Goal: Task Accomplishment & Management: Use online tool/utility

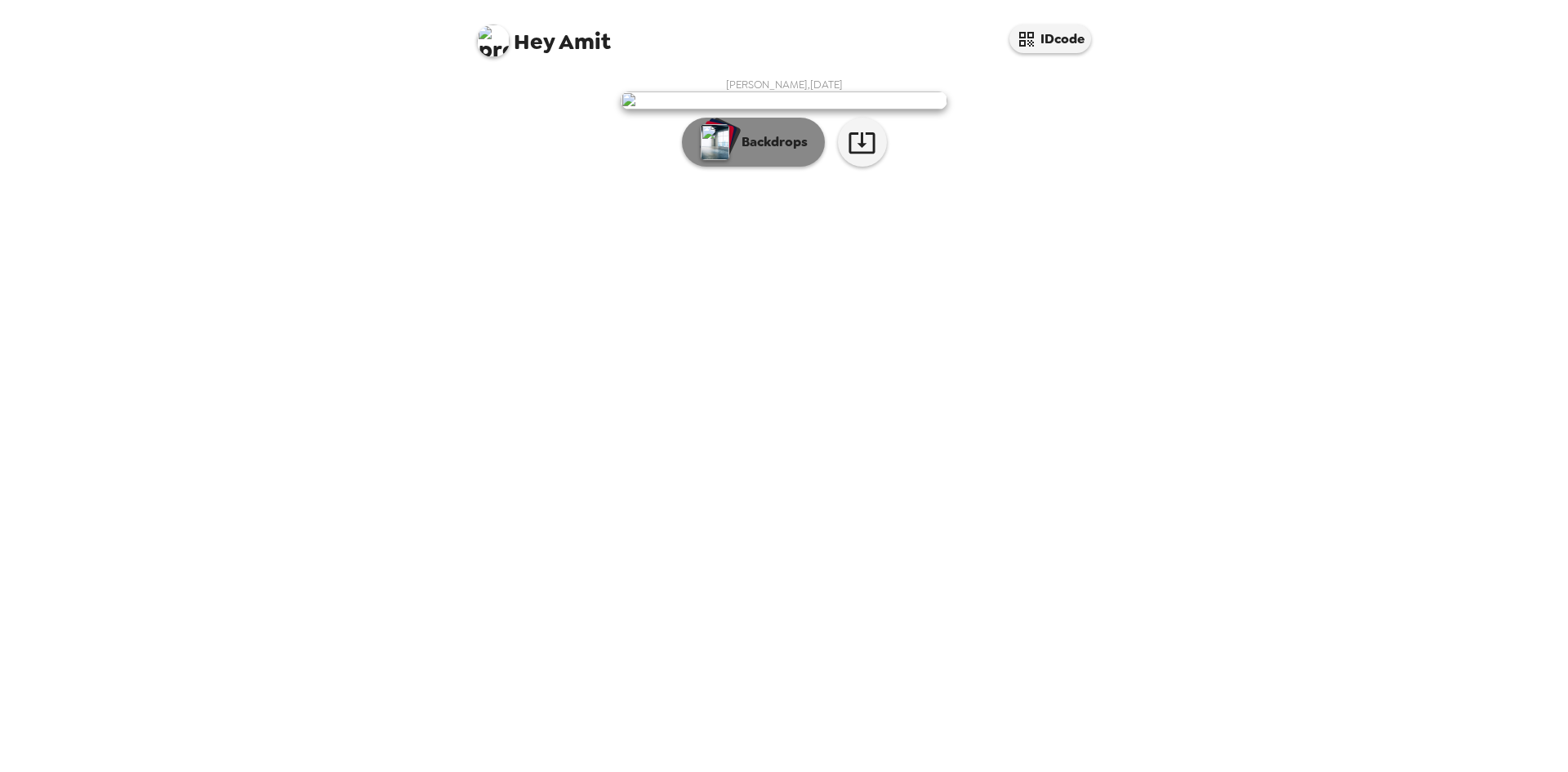
click at [771, 167] on button "Backdrops" at bounding box center [753, 142] width 143 height 49
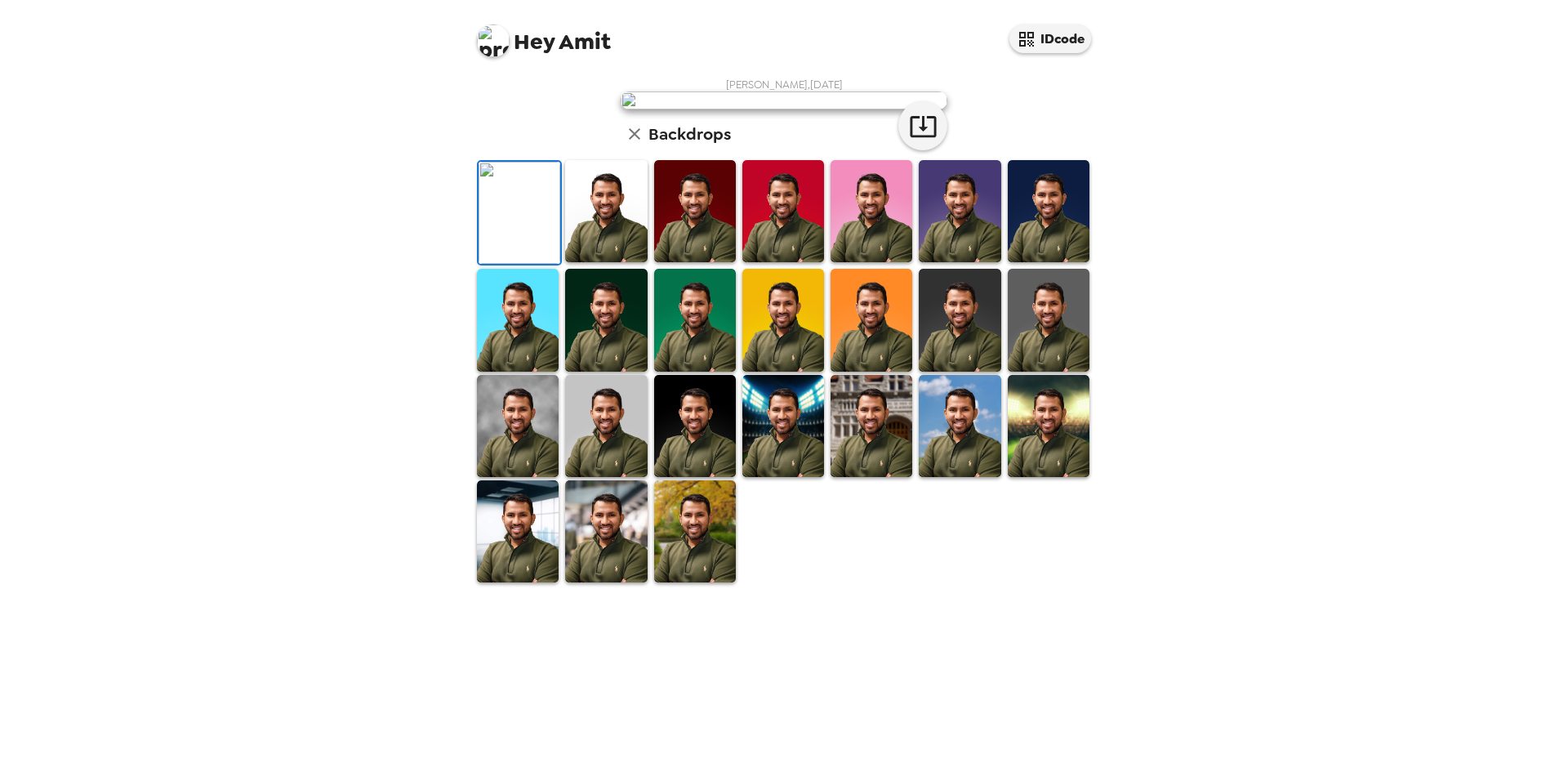
click at [970, 371] on img at bounding box center [960, 319] width 81 height 102
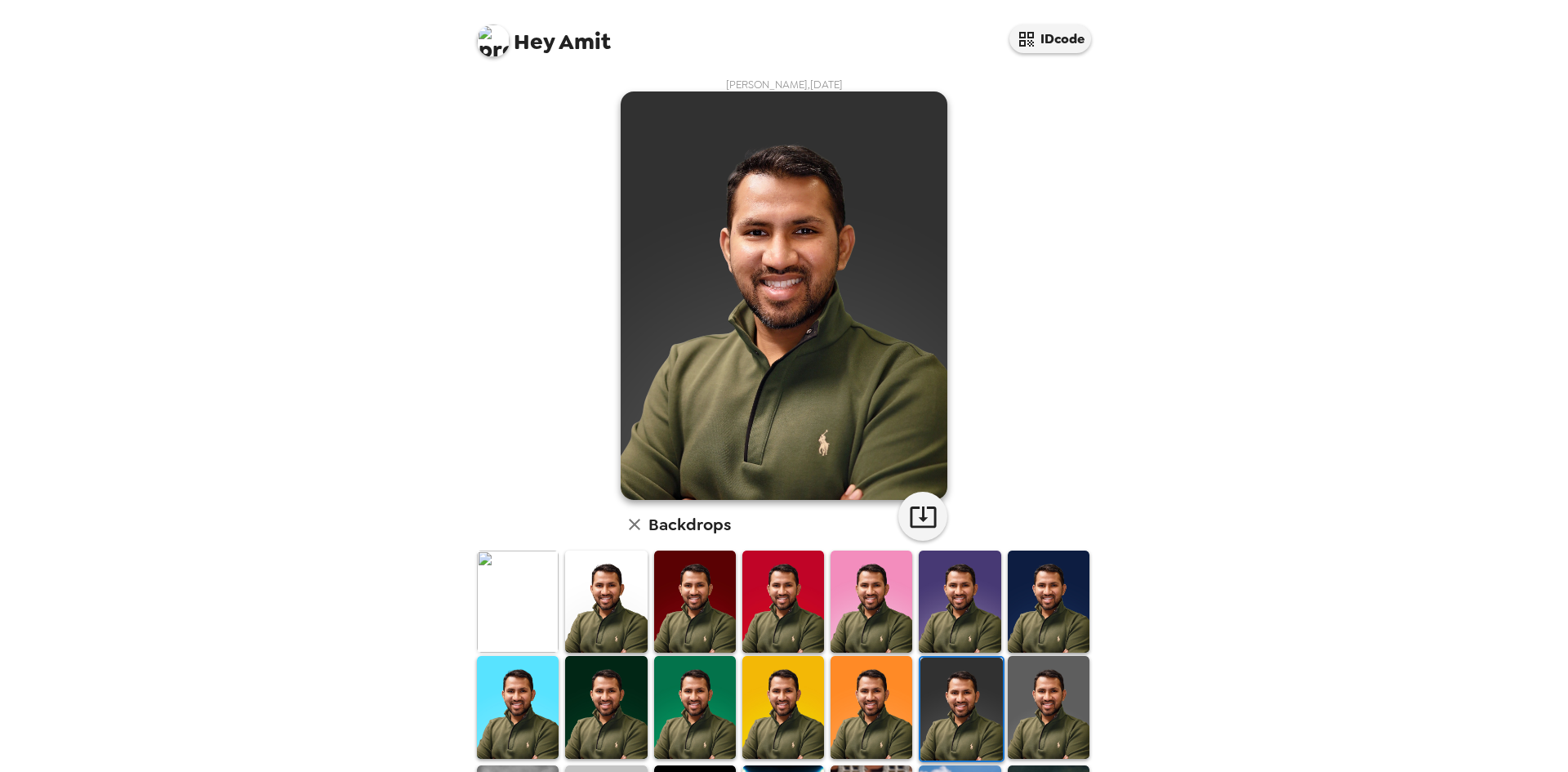
click at [1018, 681] on img at bounding box center [1048, 707] width 81 height 102
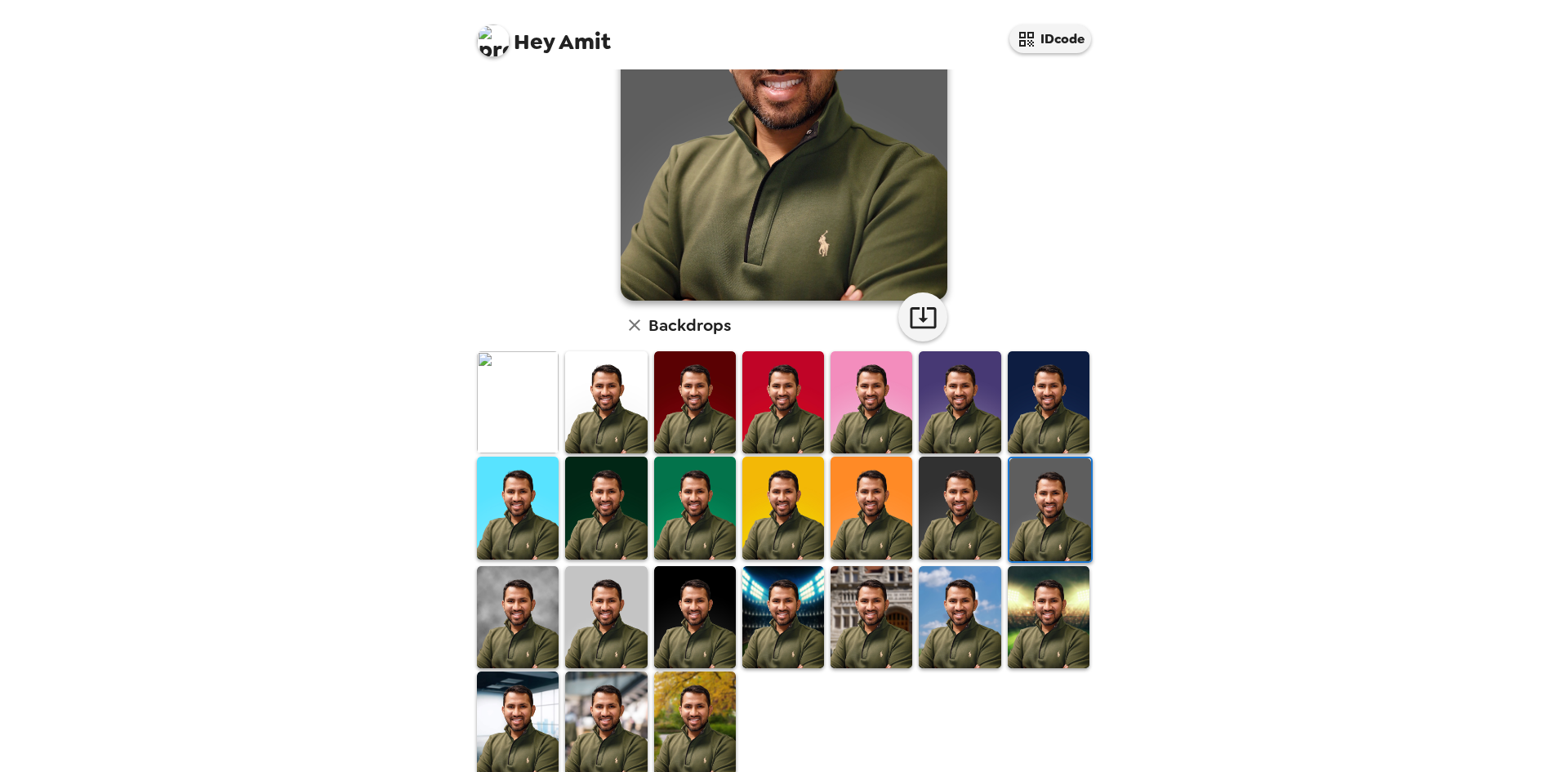
scroll to position [219, 0]
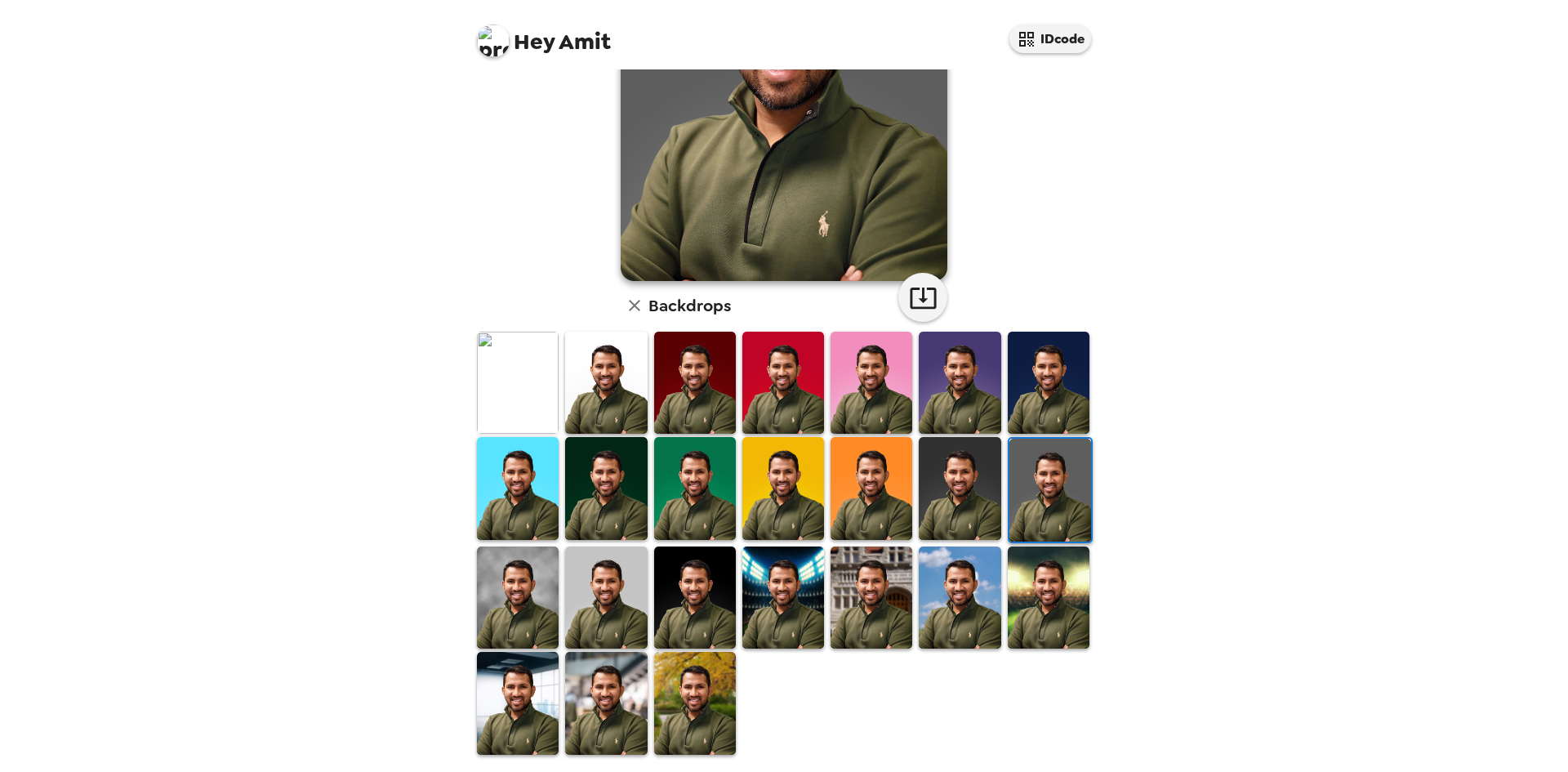
click at [864, 560] on img at bounding box center [872, 597] width 81 height 102
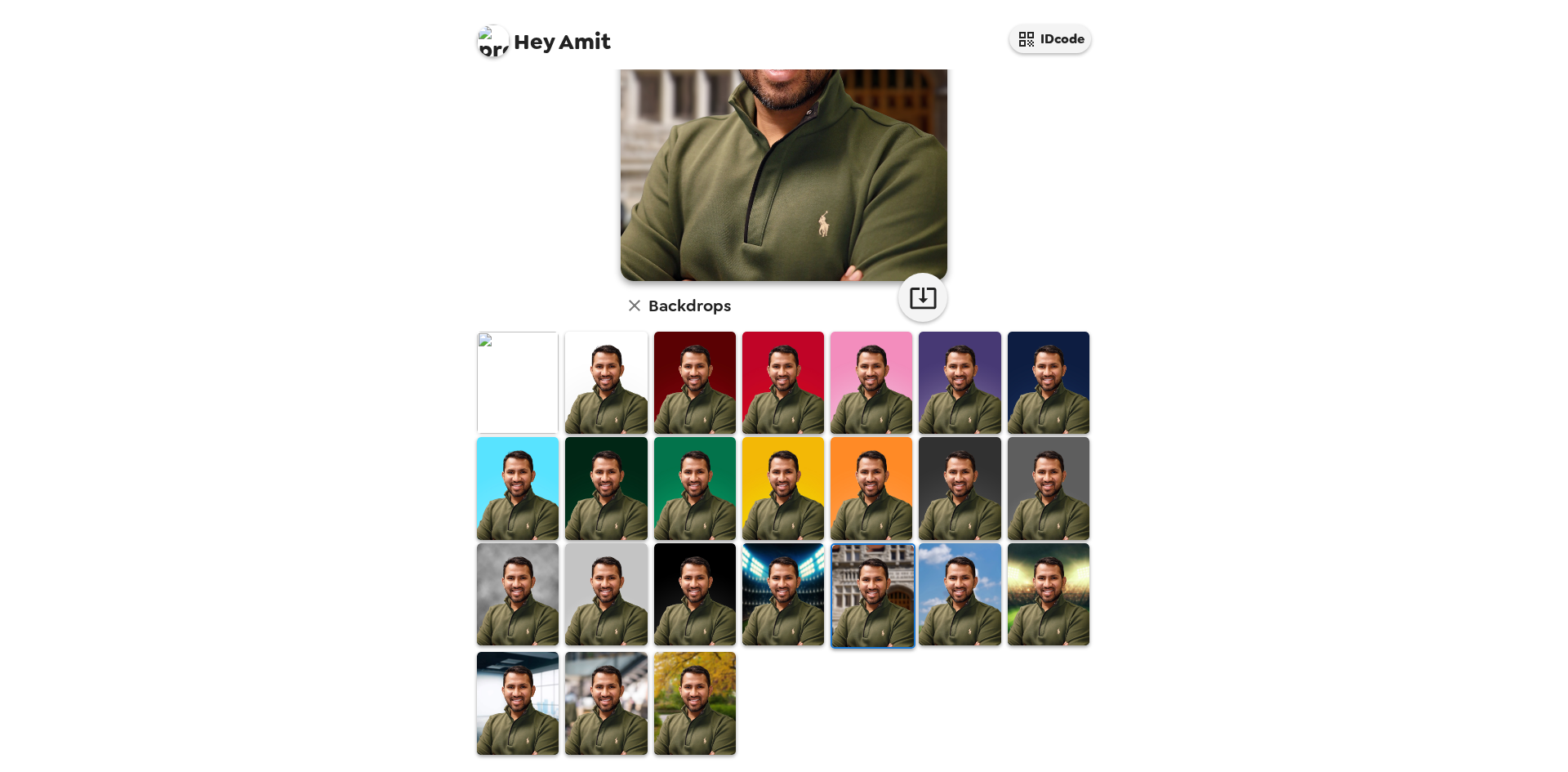
click at [932, 589] on img at bounding box center [960, 594] width 81 height 102
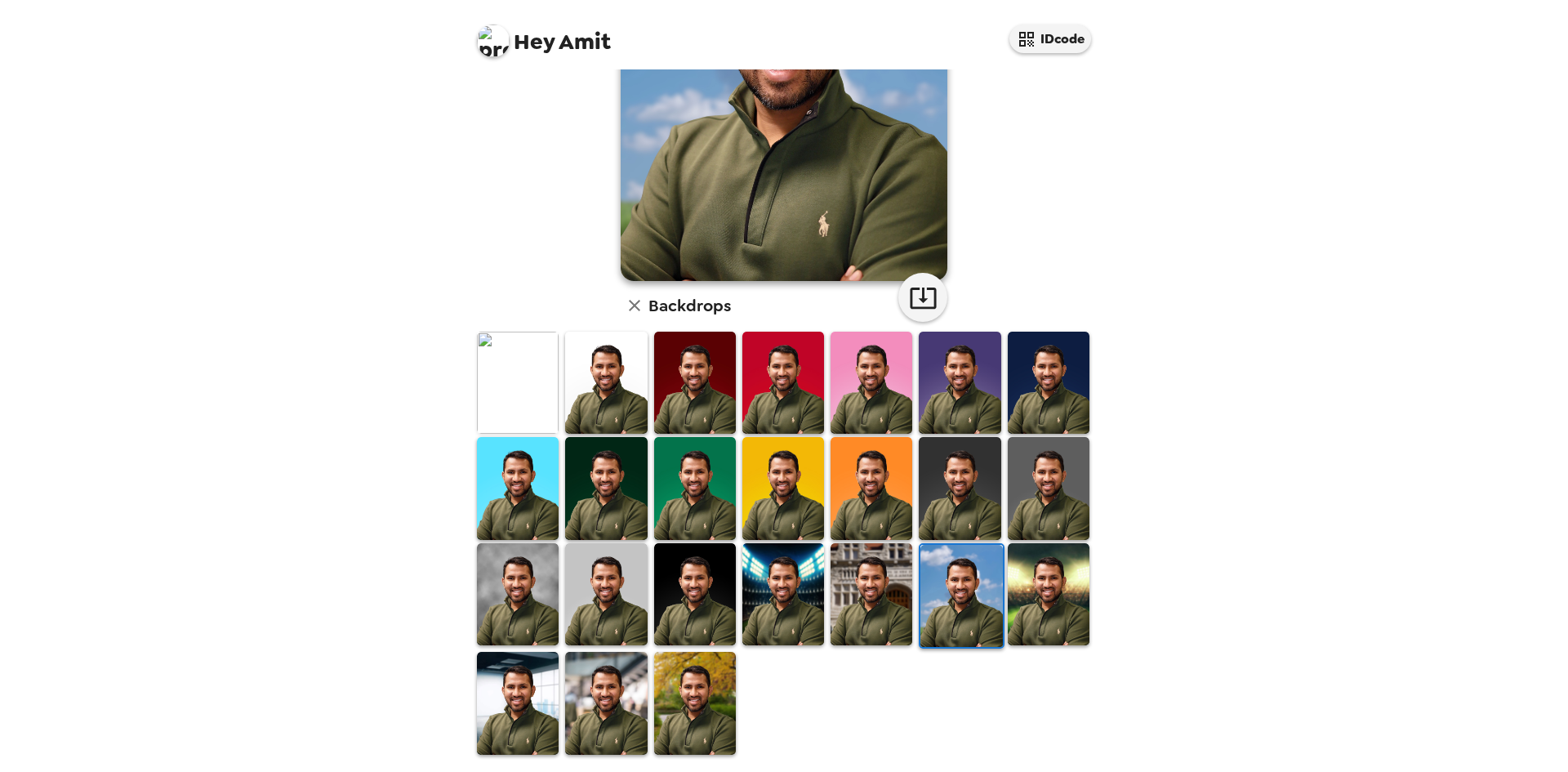
click at [809, 505] on img at bounding box center [783, 488] width 81 height 102
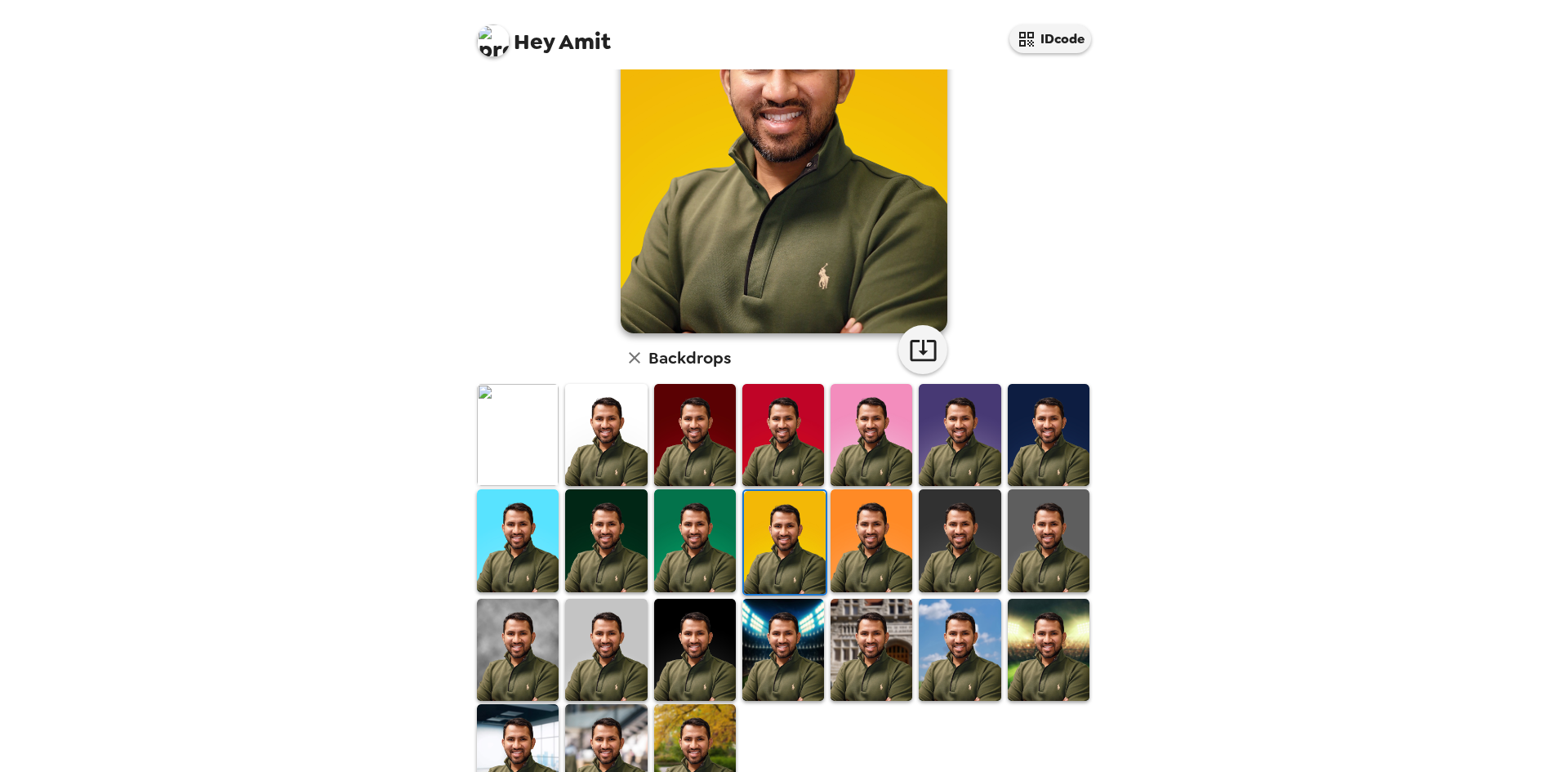
scroll to position [138, 0]
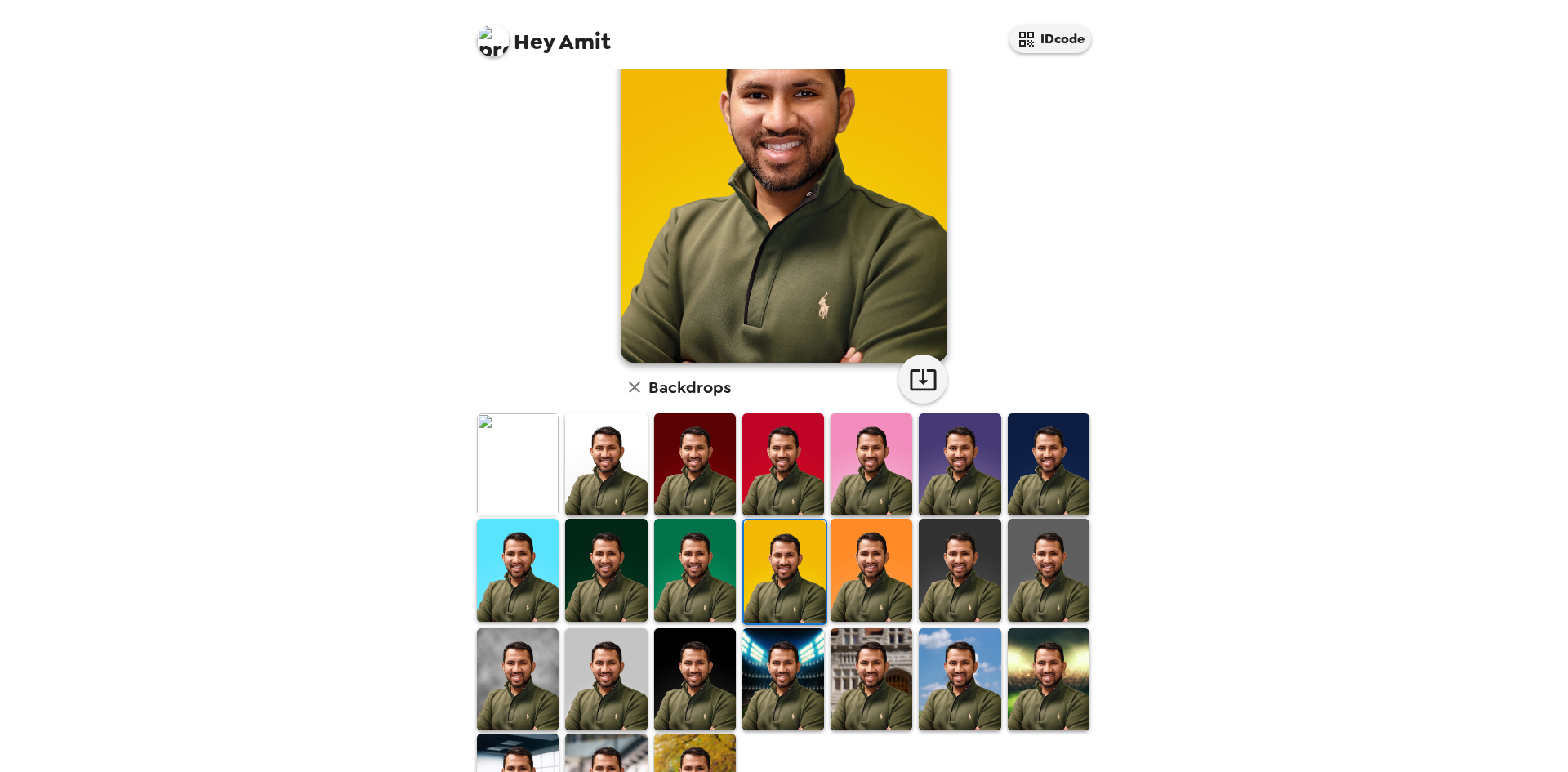
click at [877, 573] on img at bounding box center [872, 569] width 81 height 102
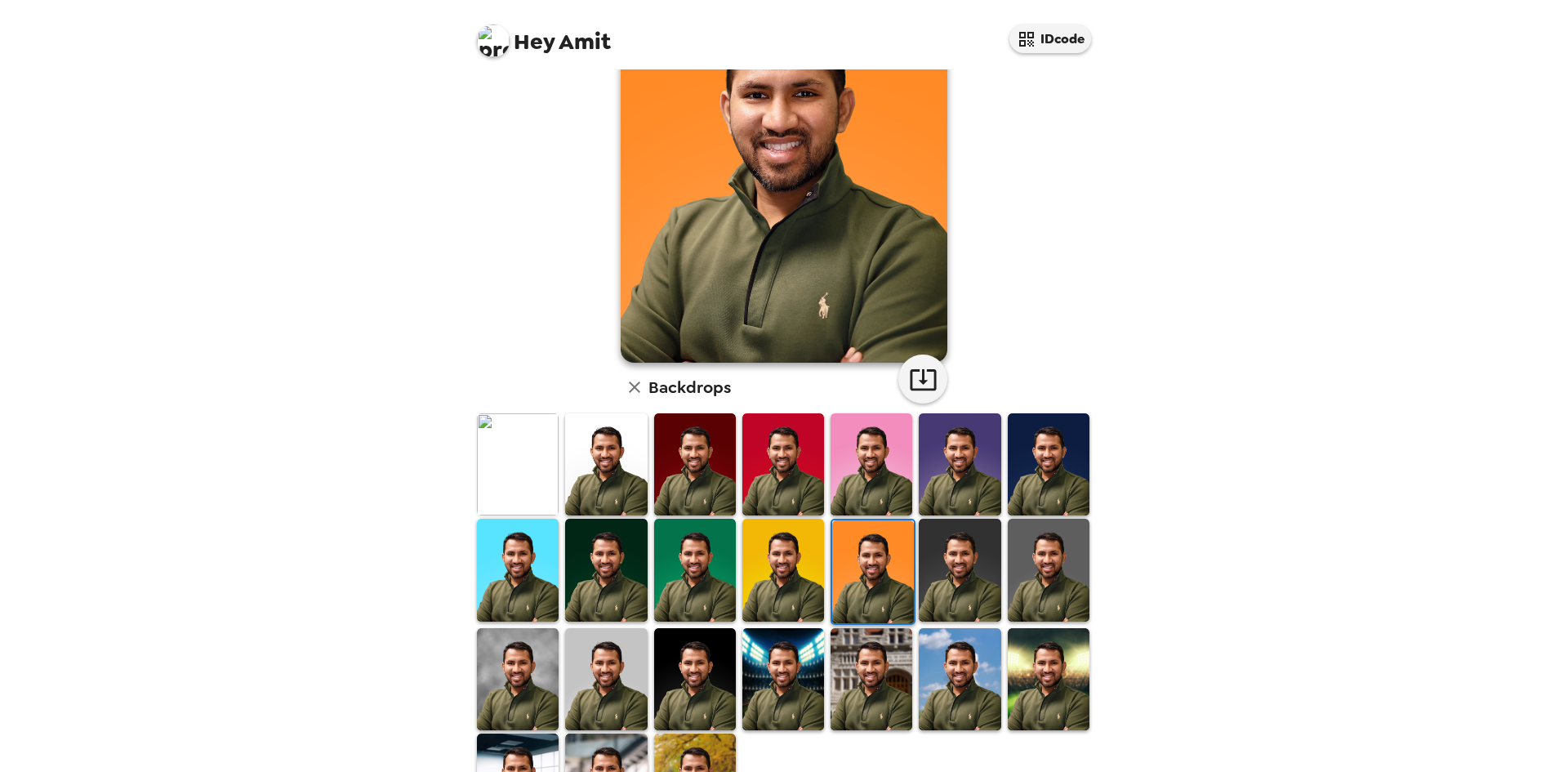
click at [610, 663] on img at bounding box center [606, 679] width 81 height 102
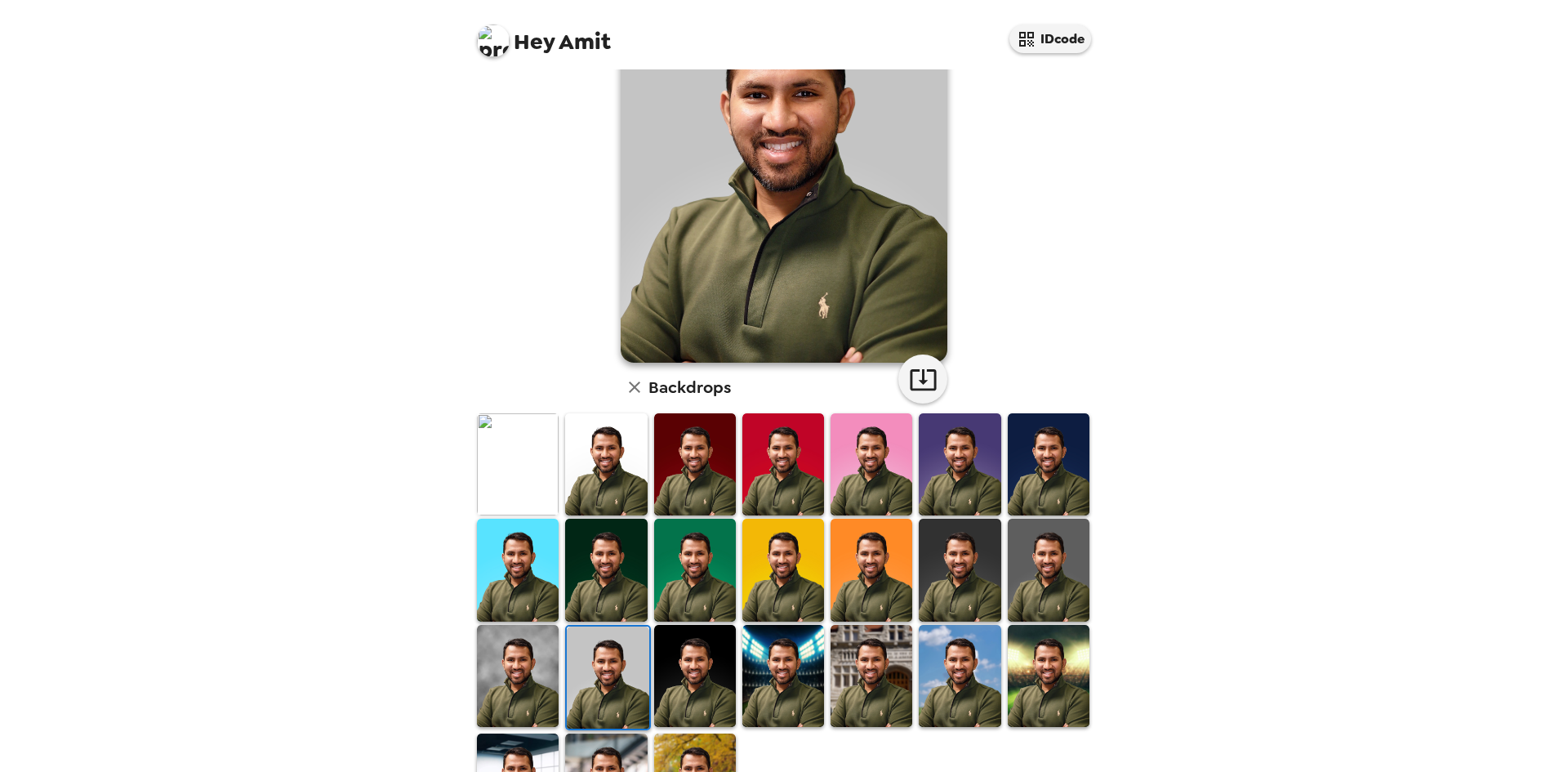
click at [621, 472] on img at bounding box center [606, 464] width 81 height 102
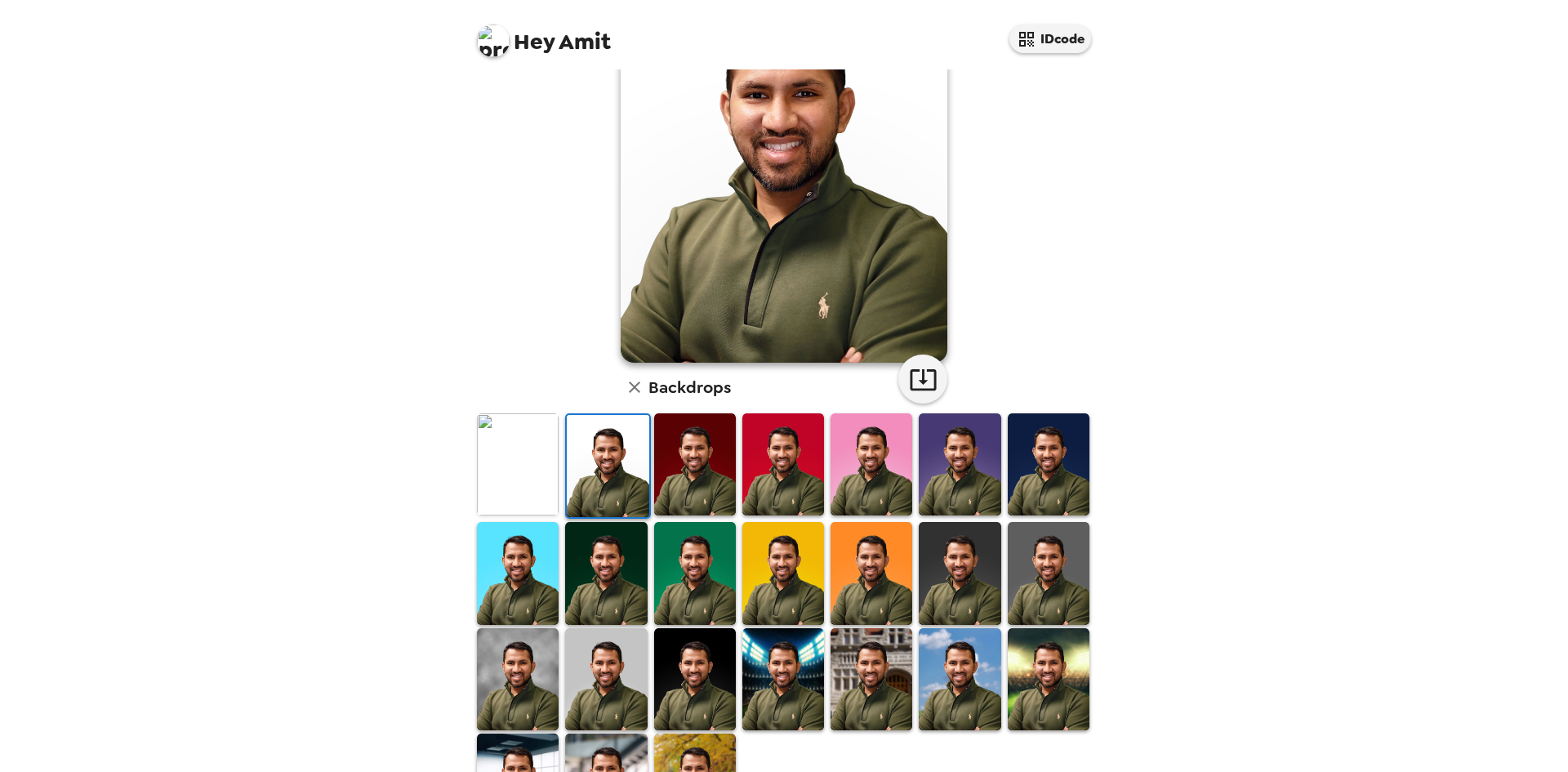
click at [682, 473] on img at bounding box center [695, 464] width 81 height 102
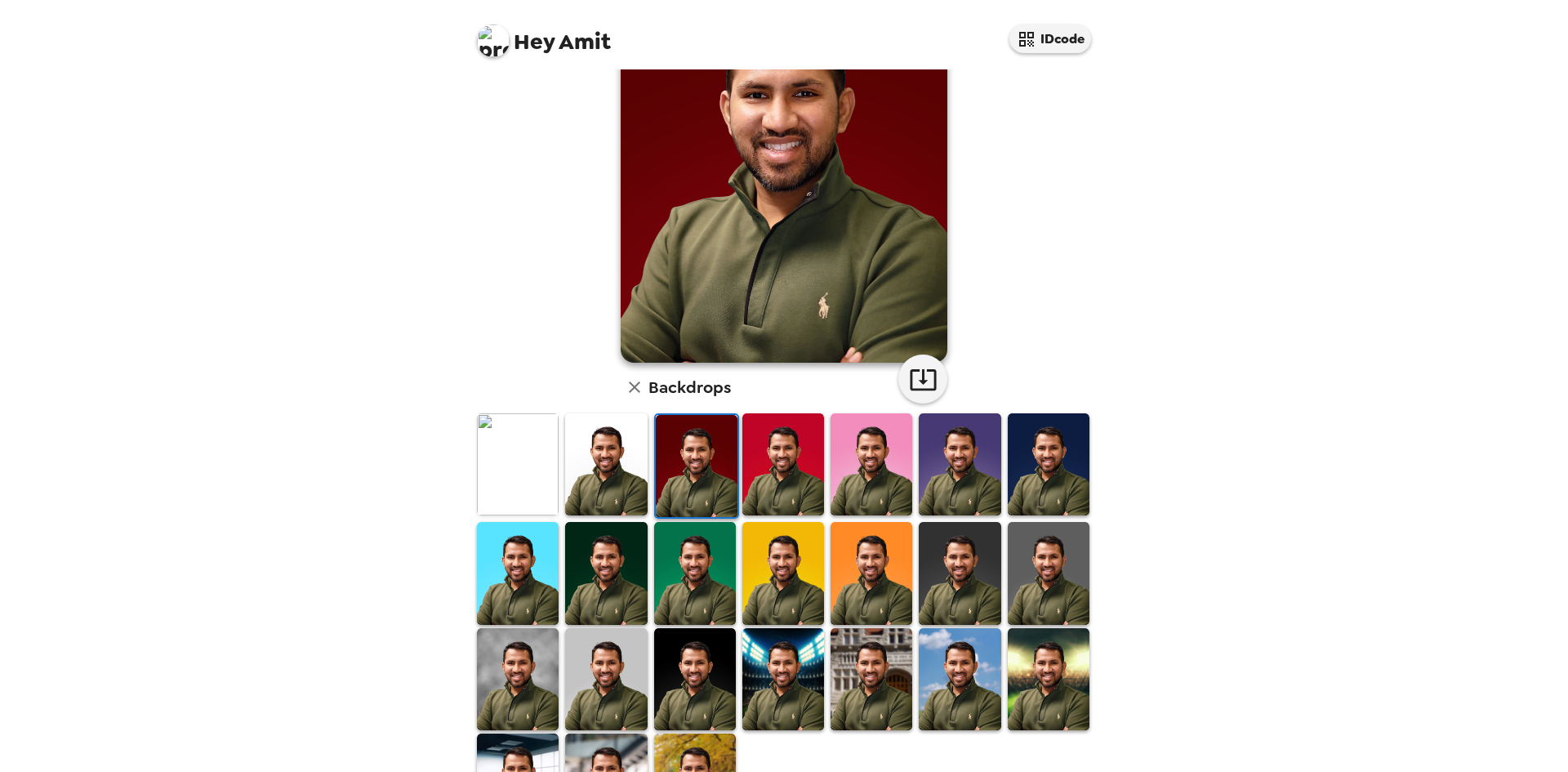
click at [798, 481] on img at bounding box center [783, 464] width 81 height 102
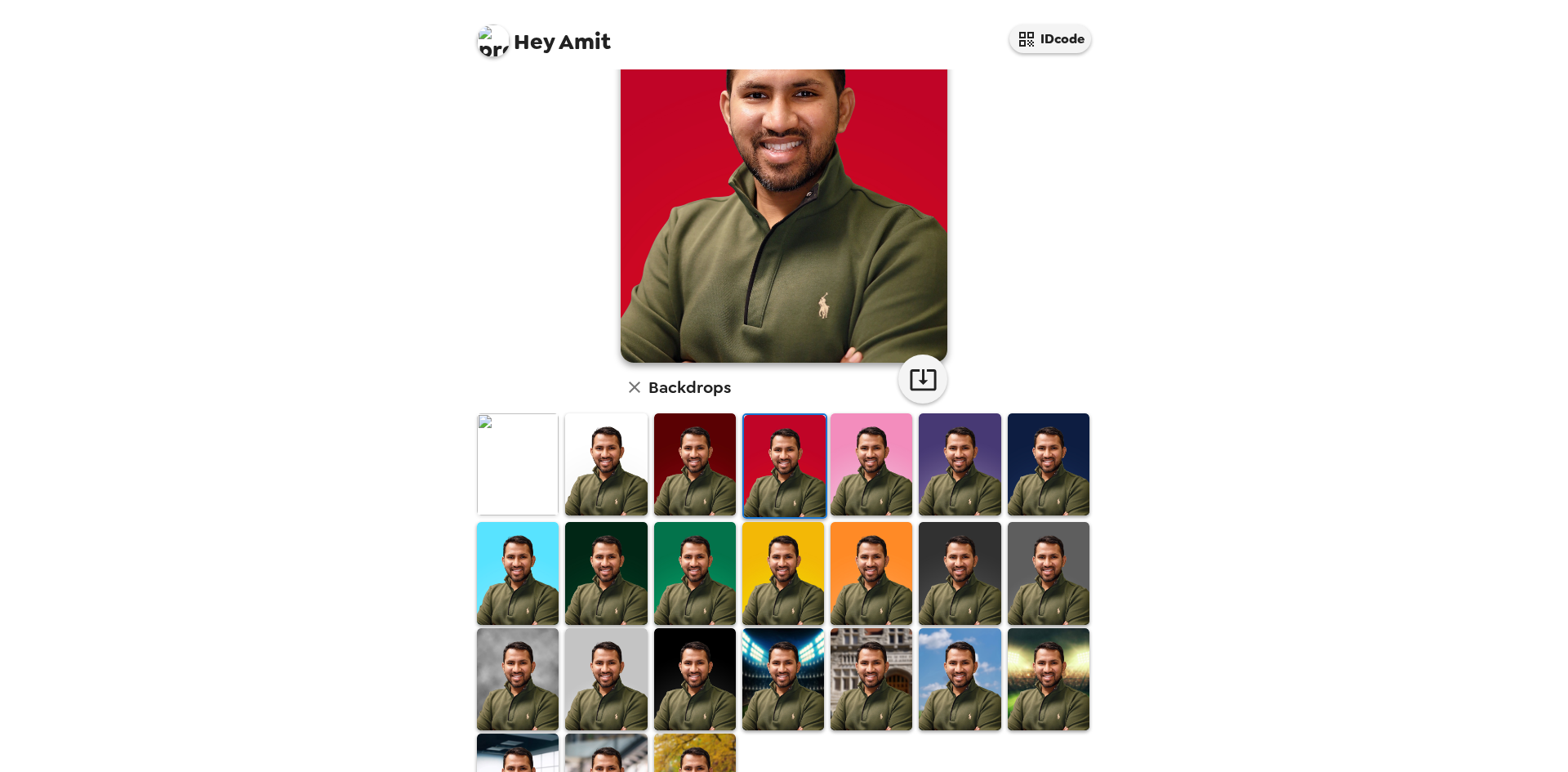
scroll to position [217, 0]
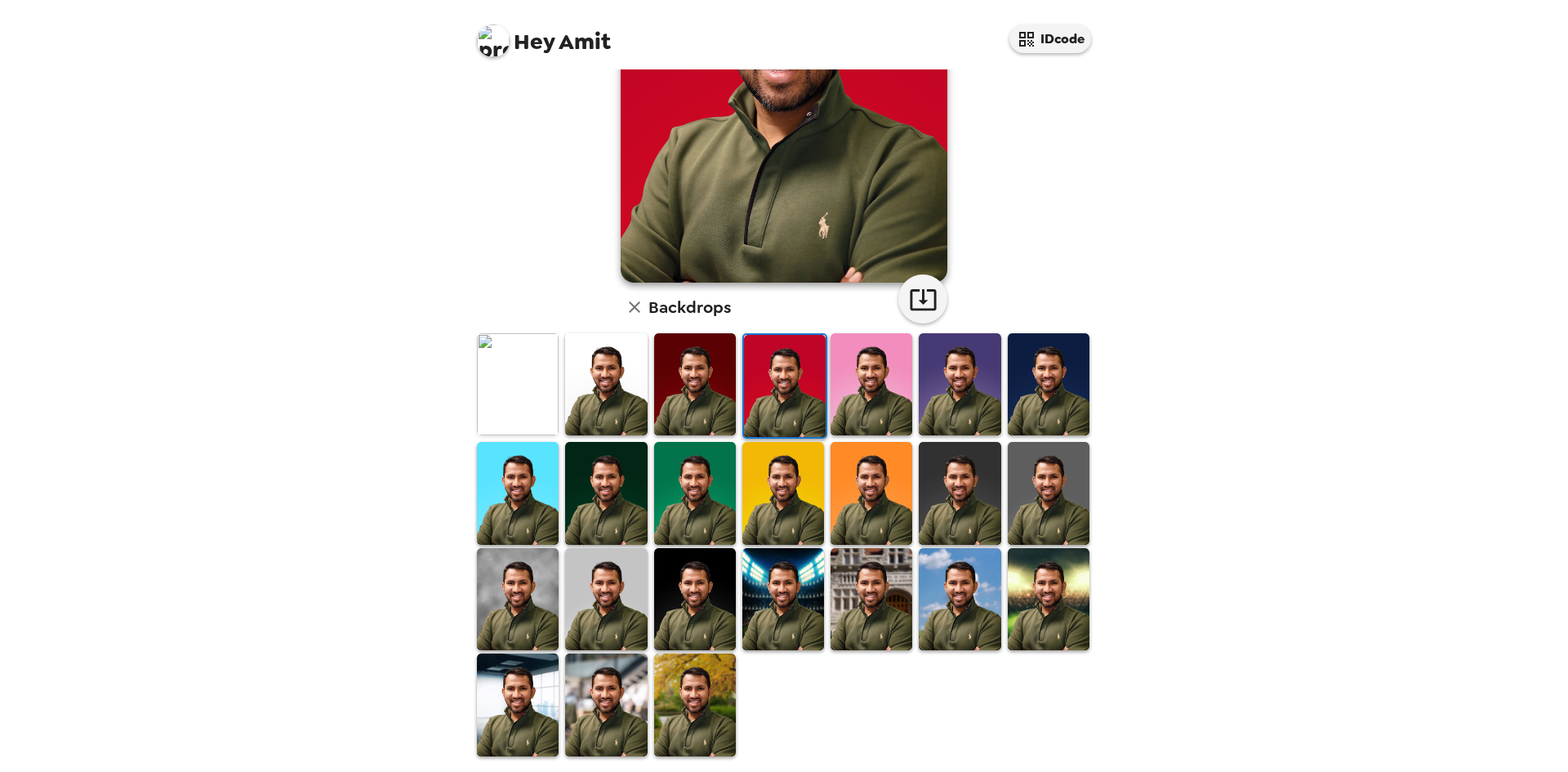
click at [688, 681] on img at bounding box center [695, 704] width 81 height 102
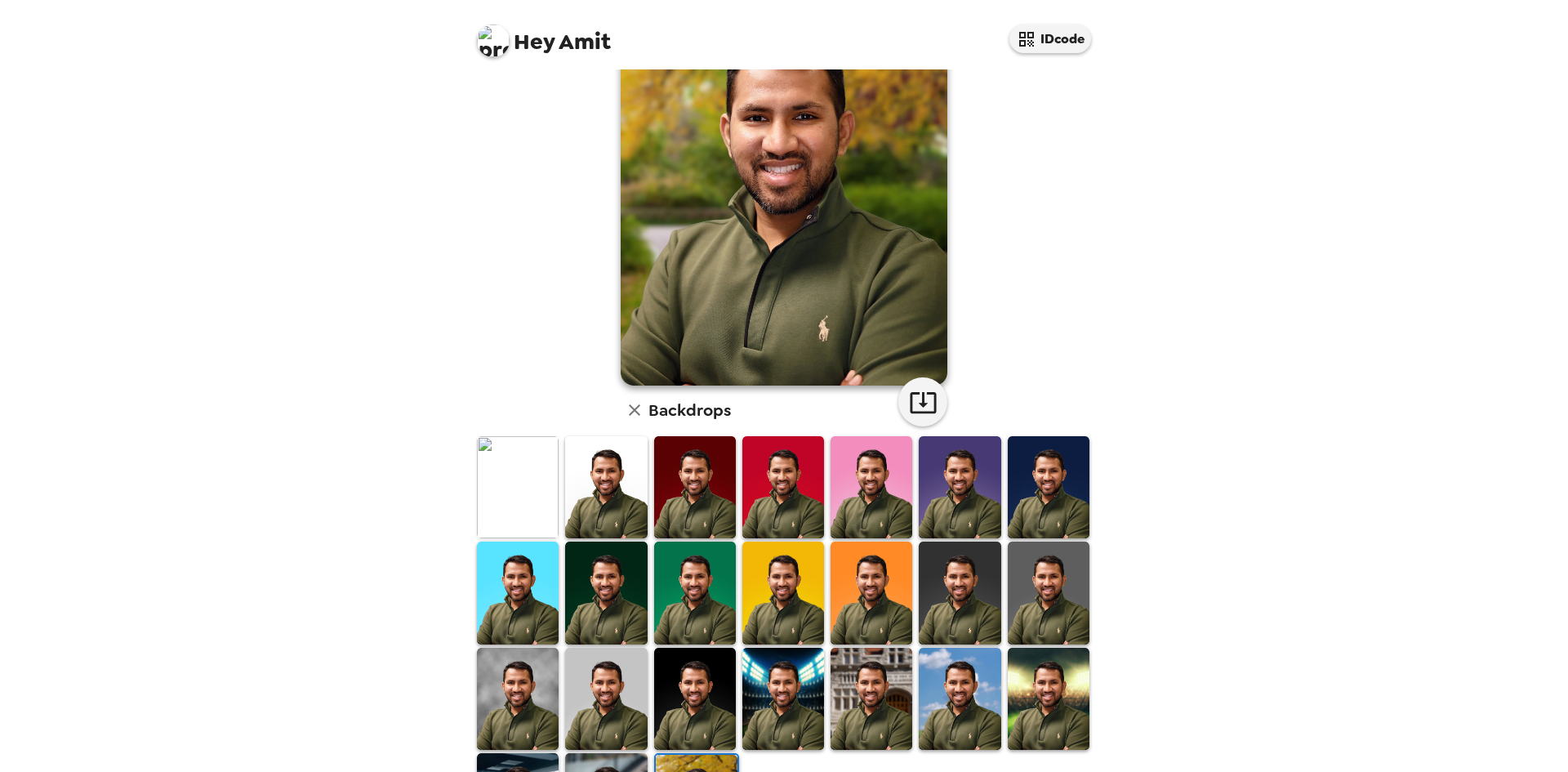
scroll to position [219, 0]
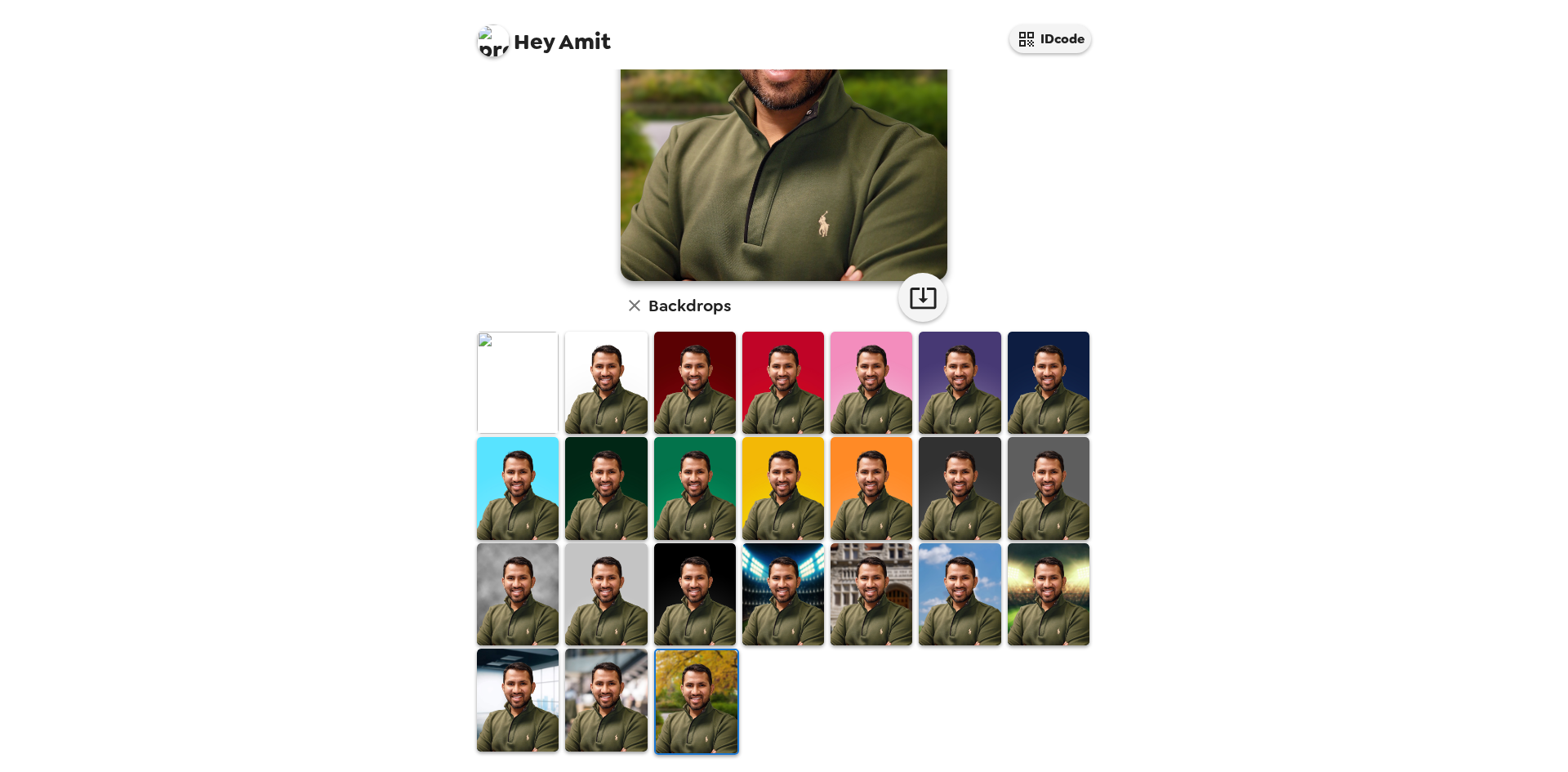
click at [614, 708] on img at bounding box center [606, 699] width 81 height 102
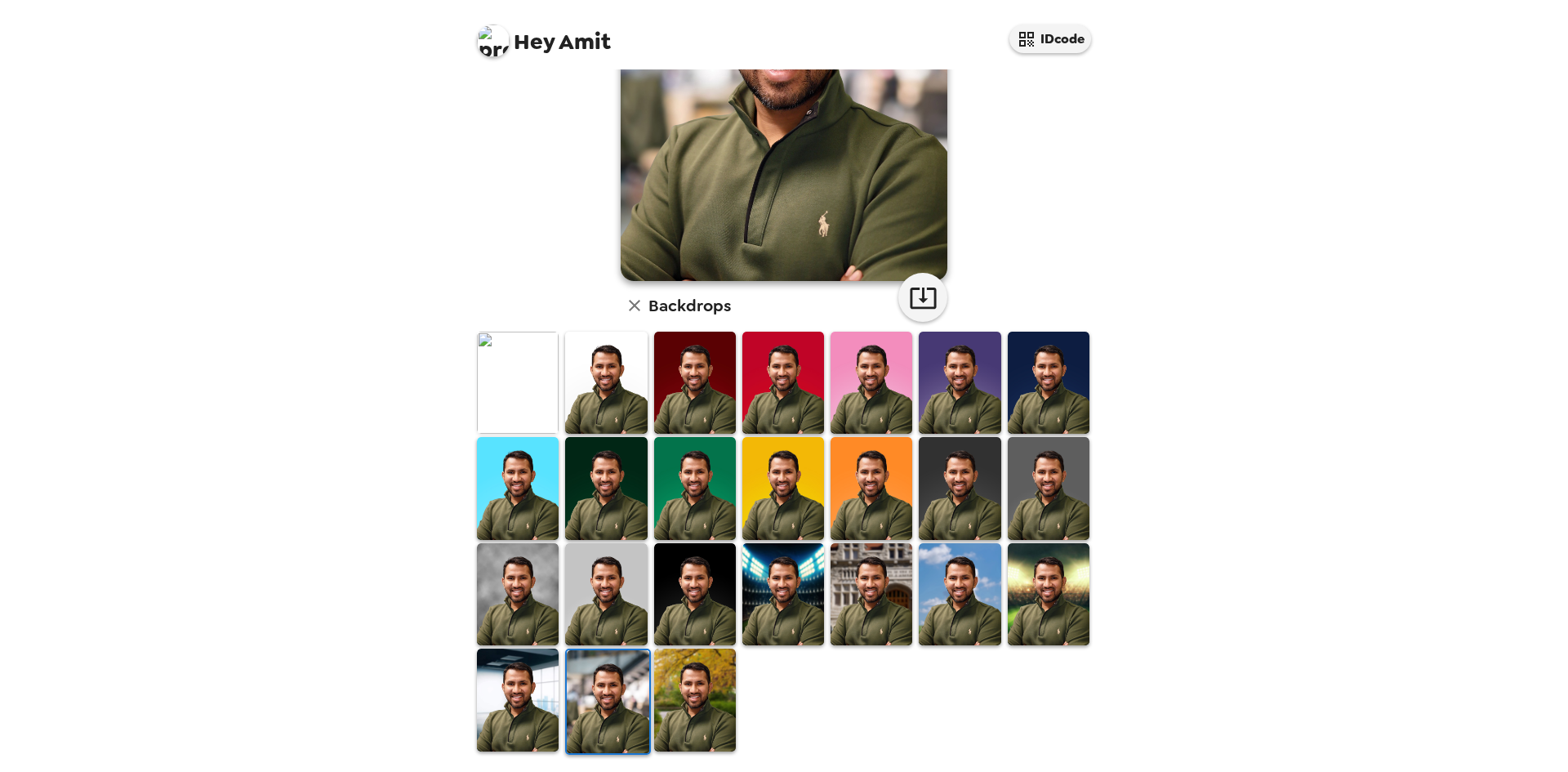
click at [504, 695] on img at bounding box center [518, 699] width 81 height 102
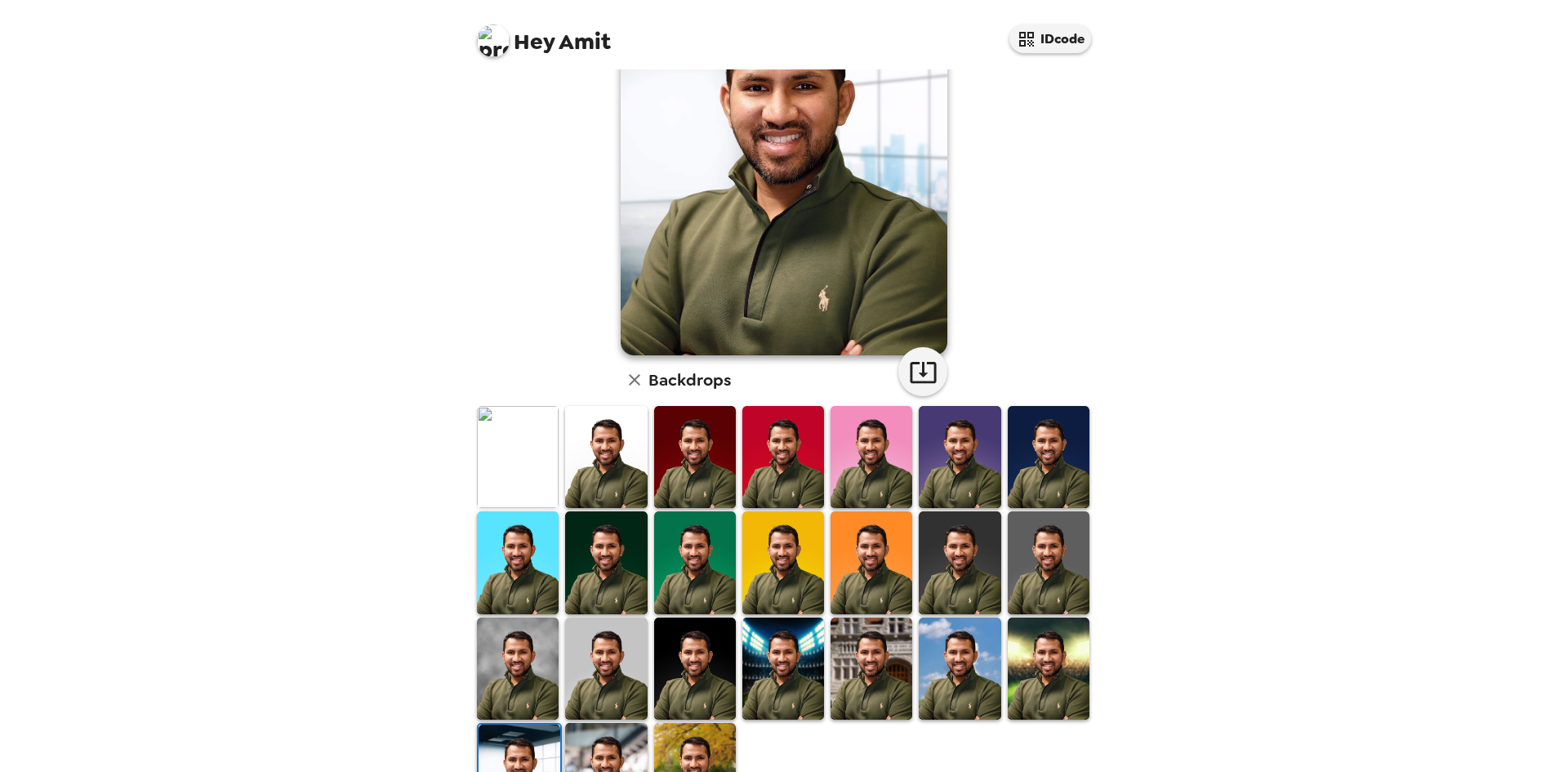
scroll to position [0, 0]
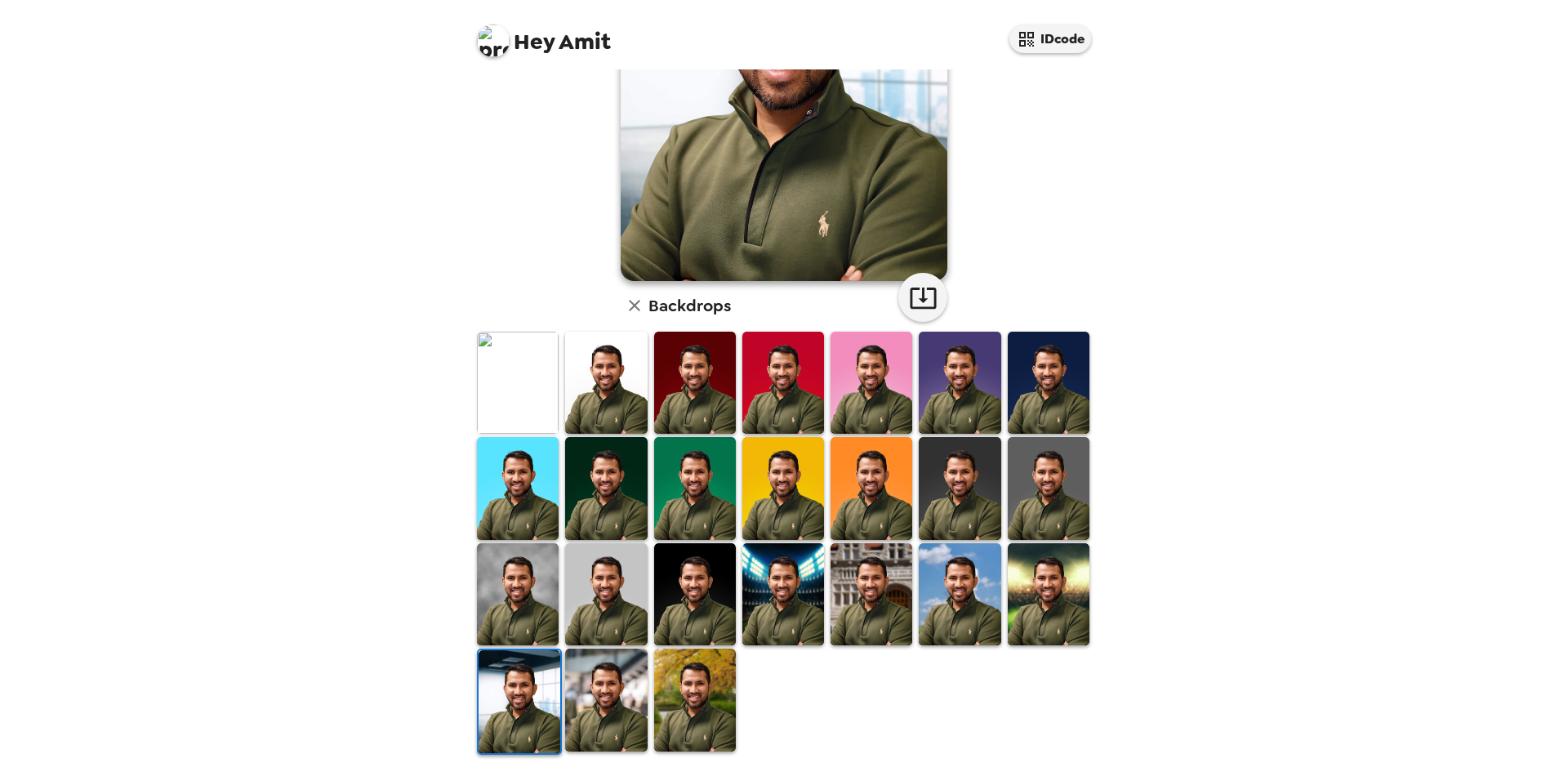
click at [609, 648] on img at bounding box center [606, 699] width 81 height 102
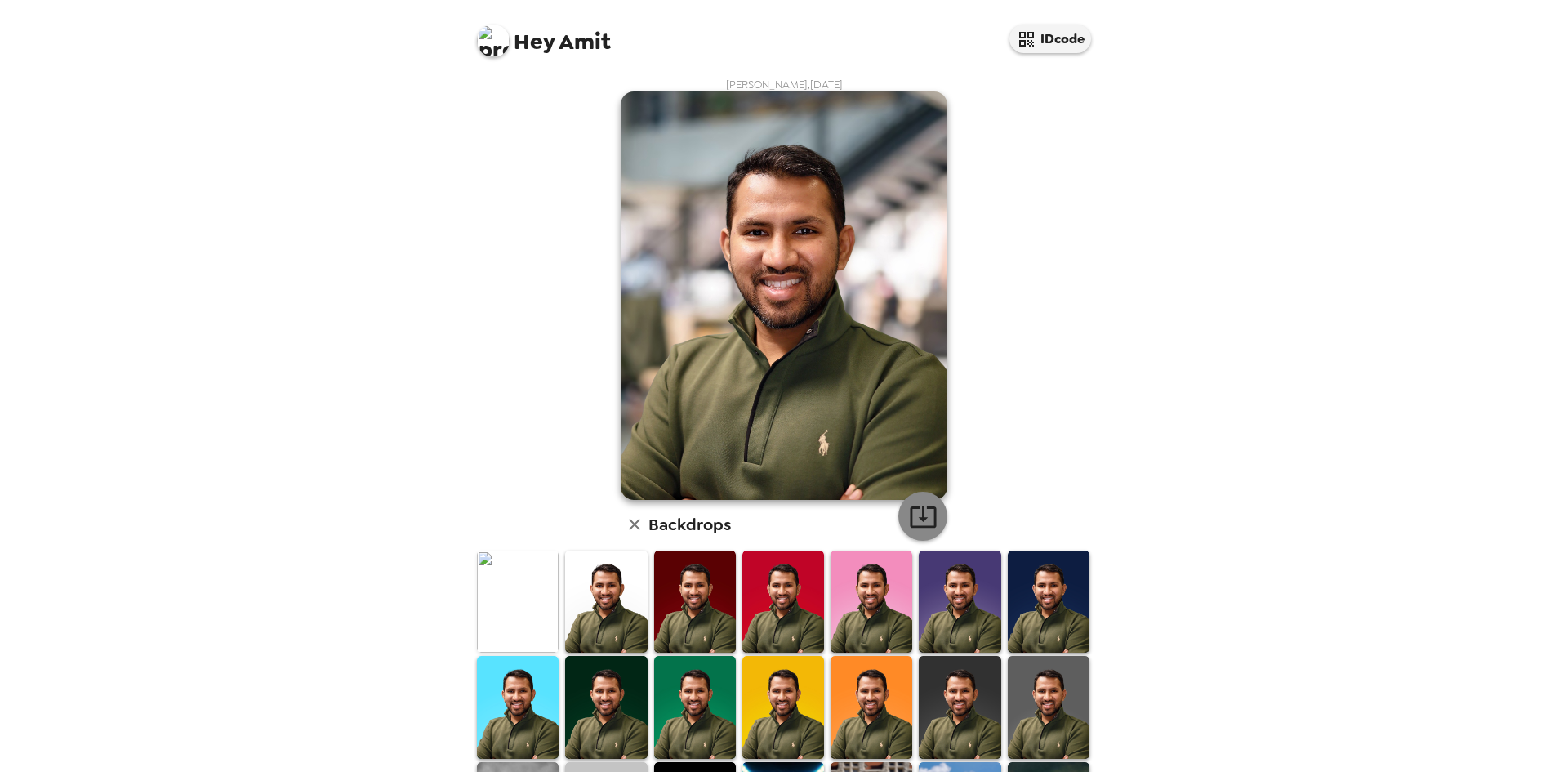
click at [930, 523] on icon "button" at bounding box center [923, 516] width 26 height 21
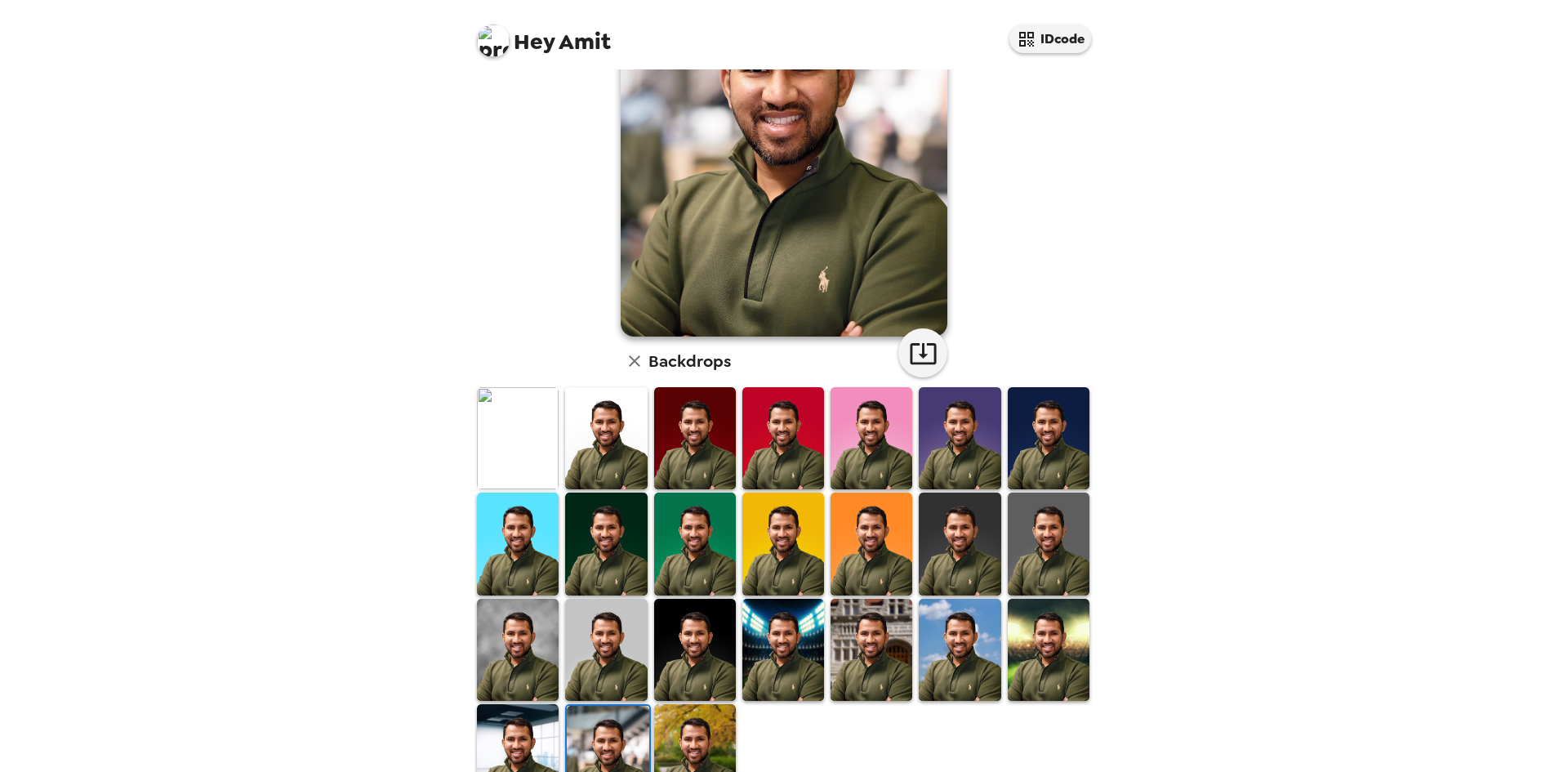
scroll to position [219, 0]
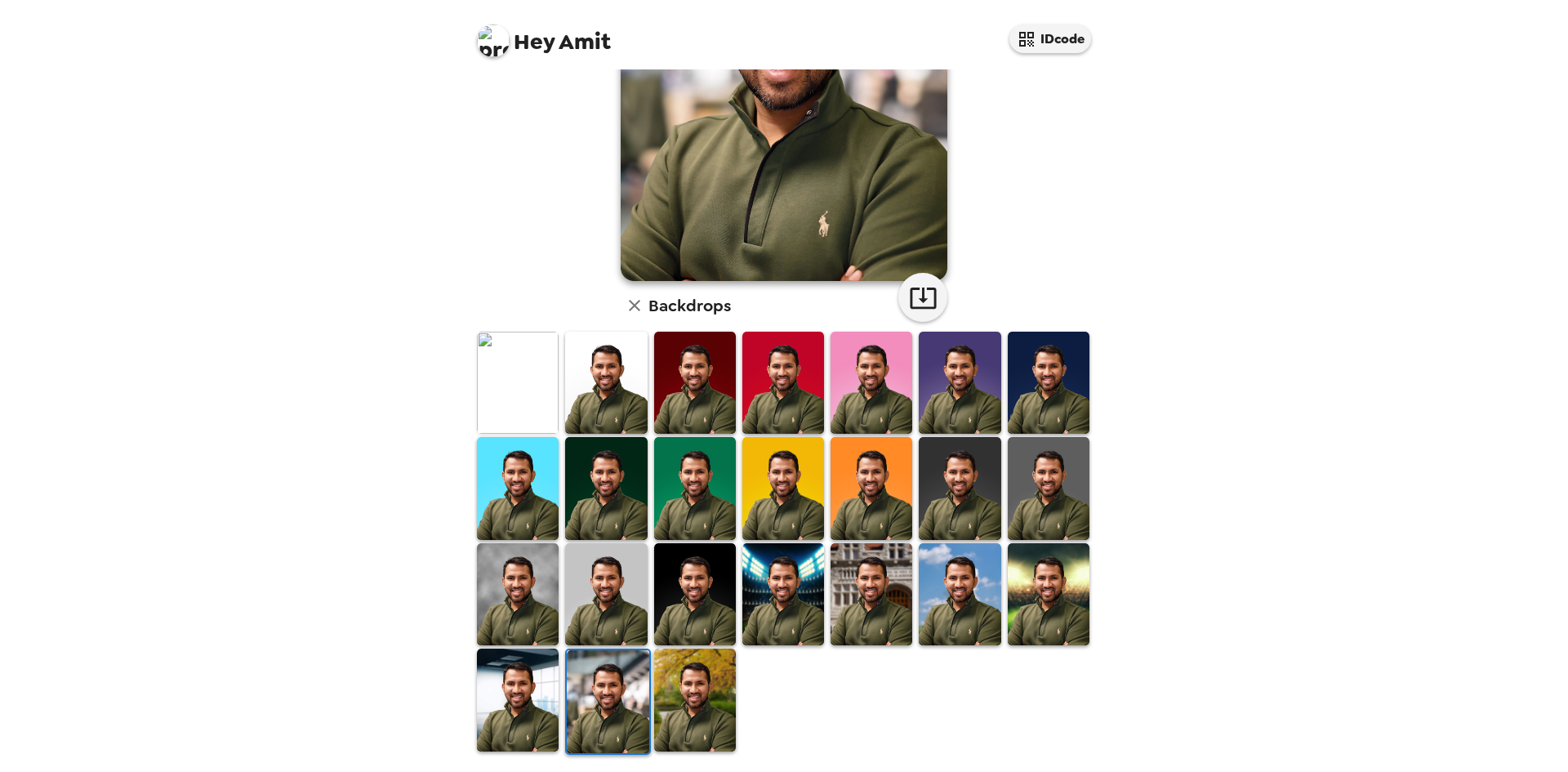
click at [697, 594] on img at bounding box center [695, 594] width 81 height 102
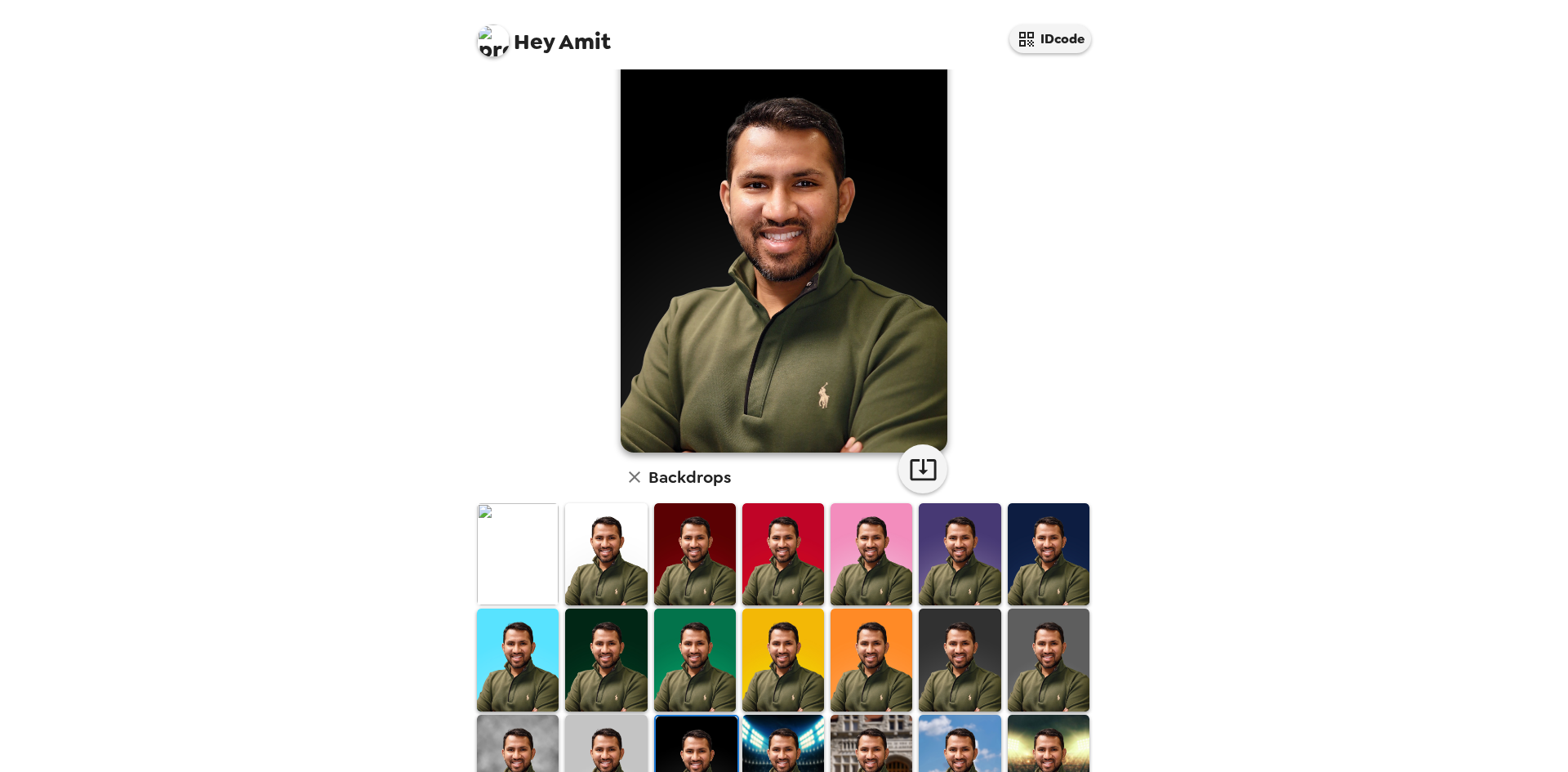
scroll to position [0, 0]
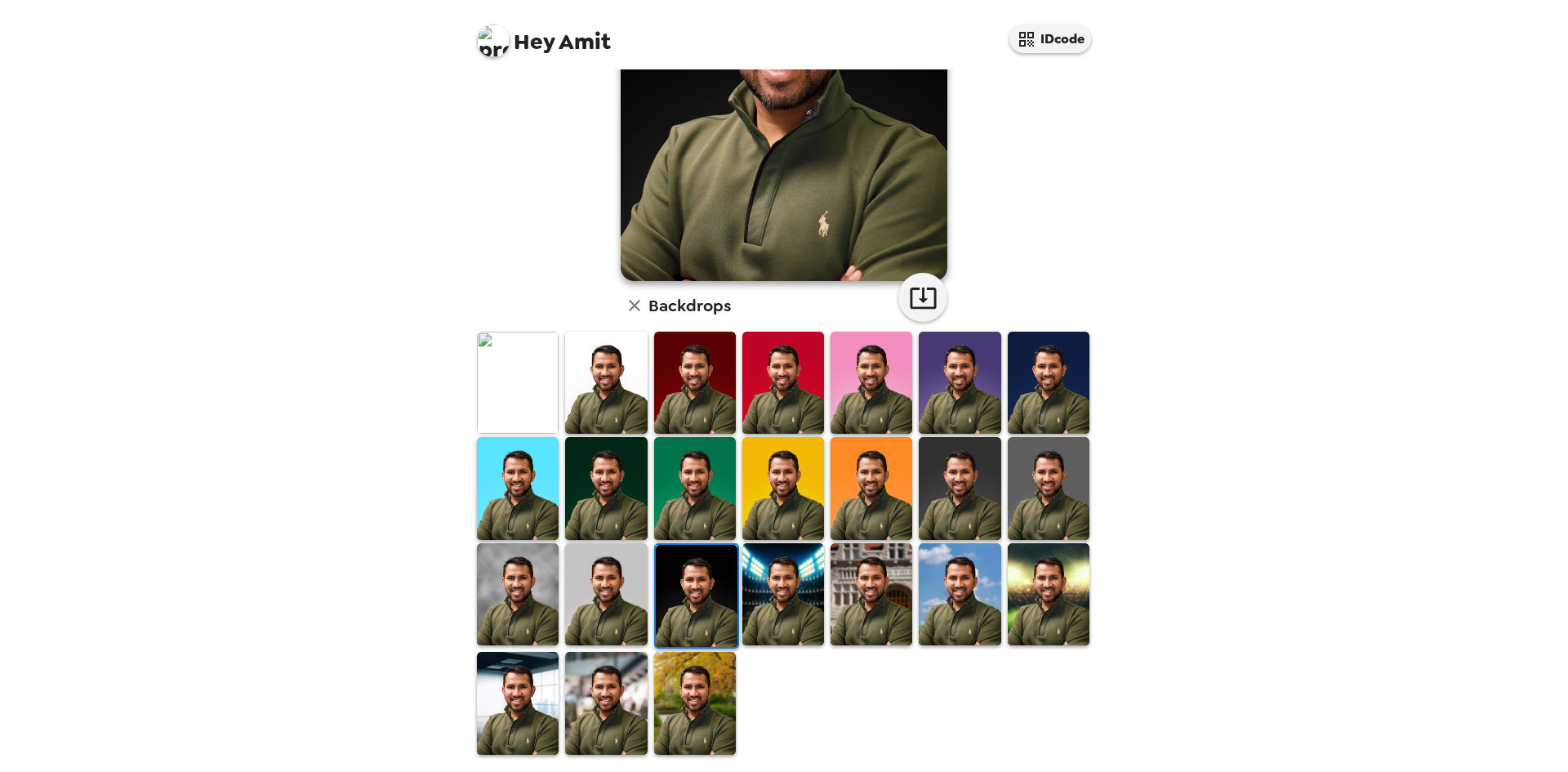
click at [588, 581] on img at bounding box center [606, 594] width 81 height 102
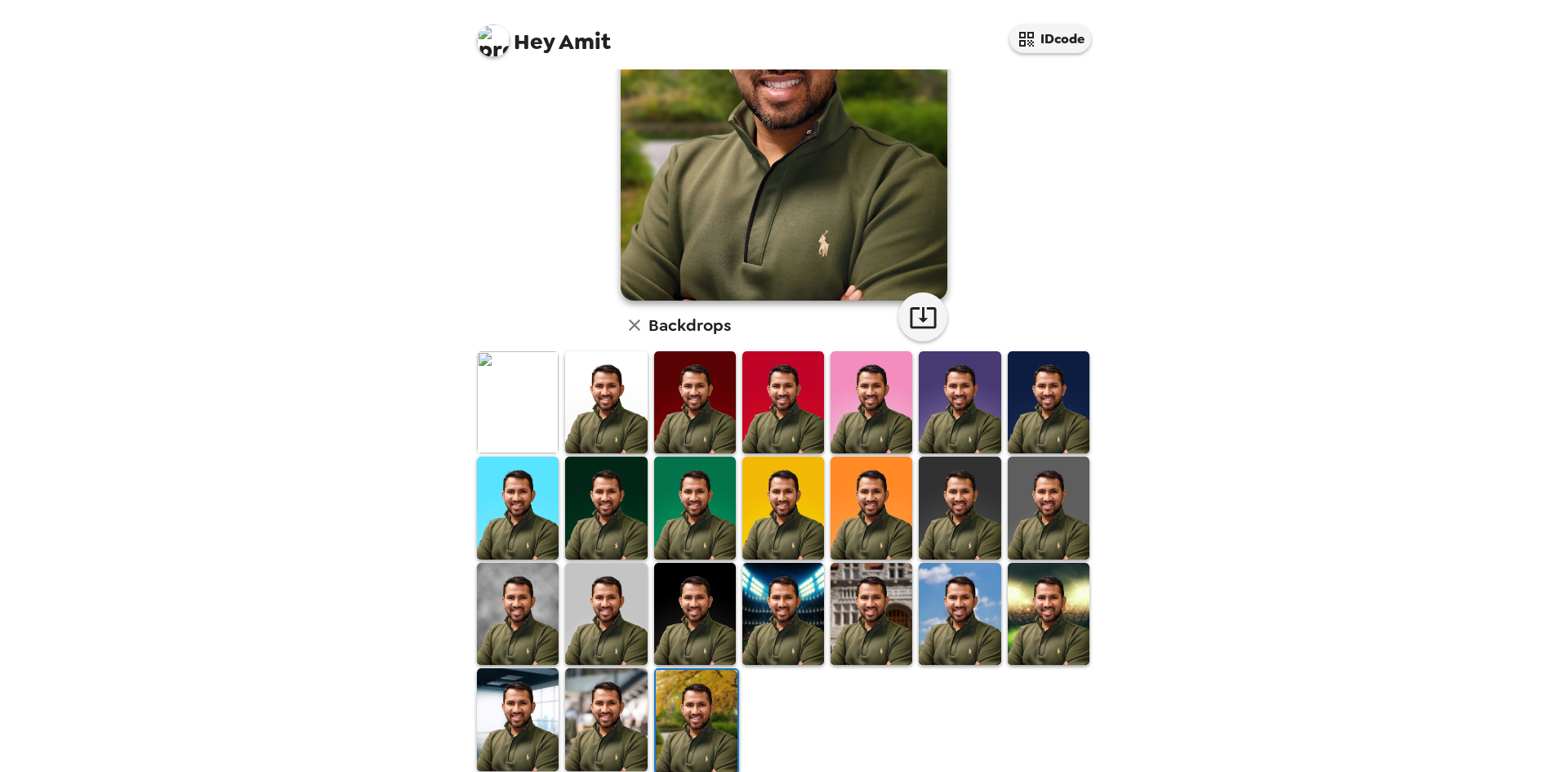
scroll to position [219, 0]
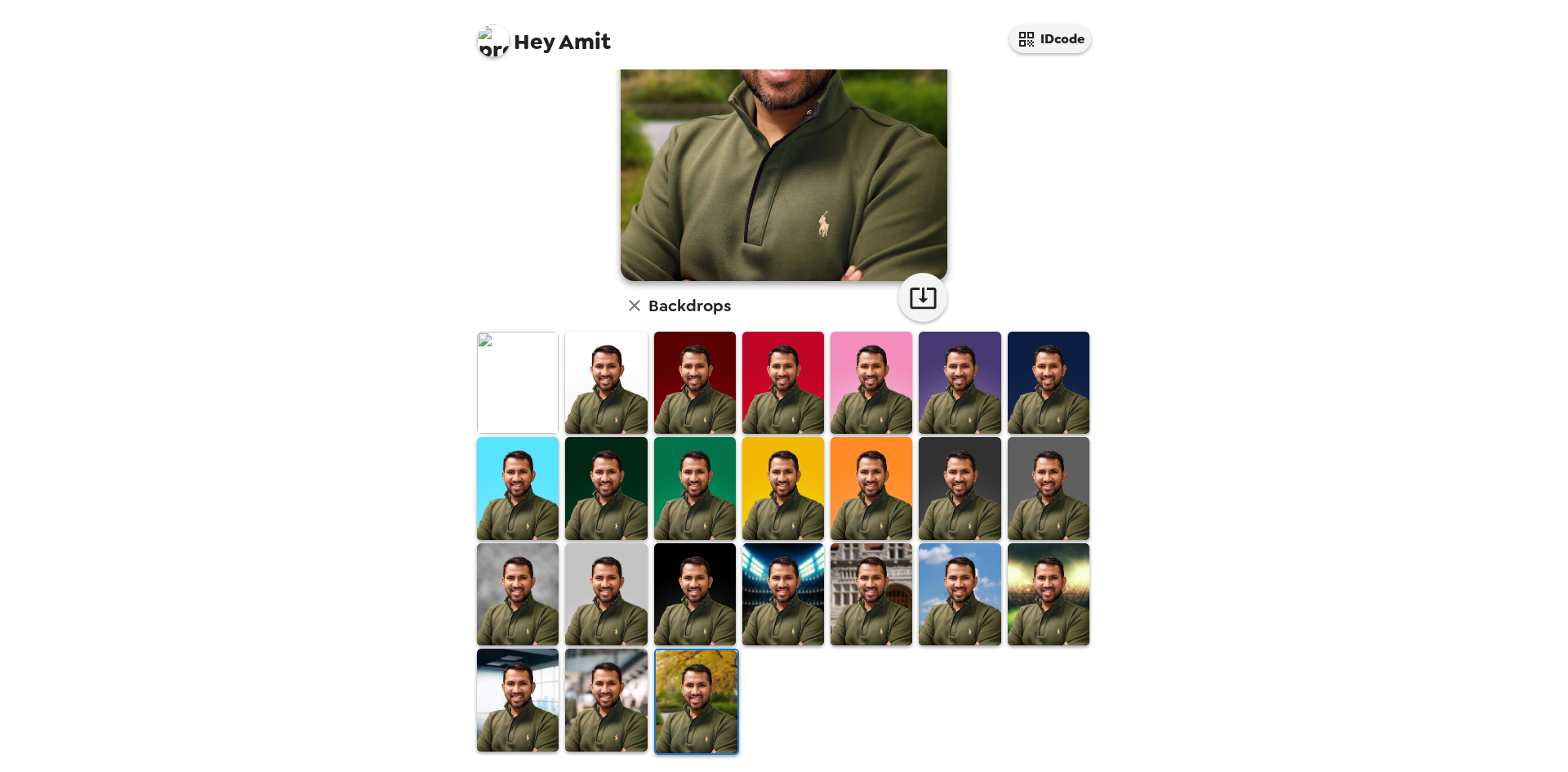
click at [1052, 449] on img at bounding box center [1048, 488] width 81 height 102
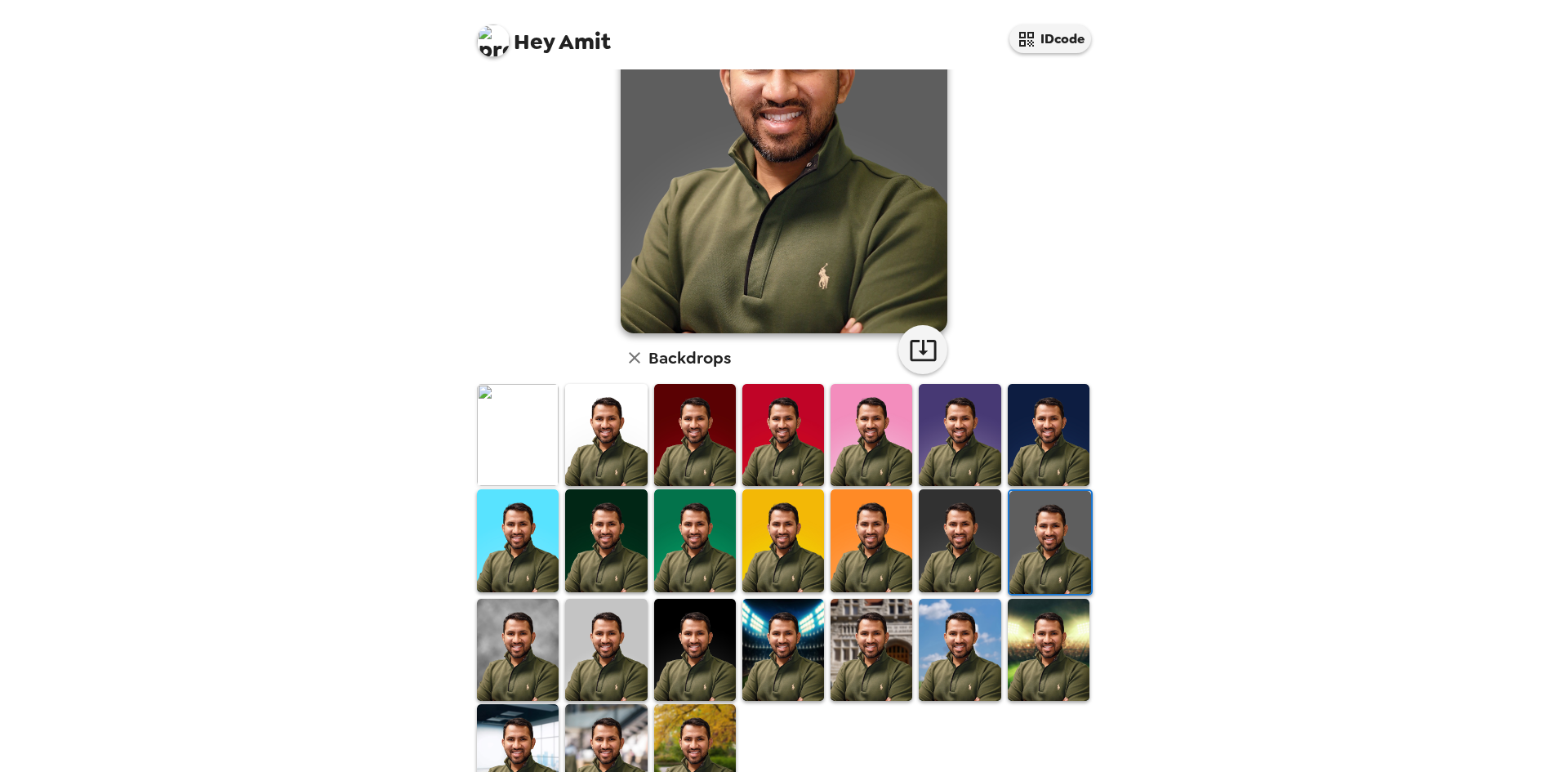
scroll to position [138, 0]
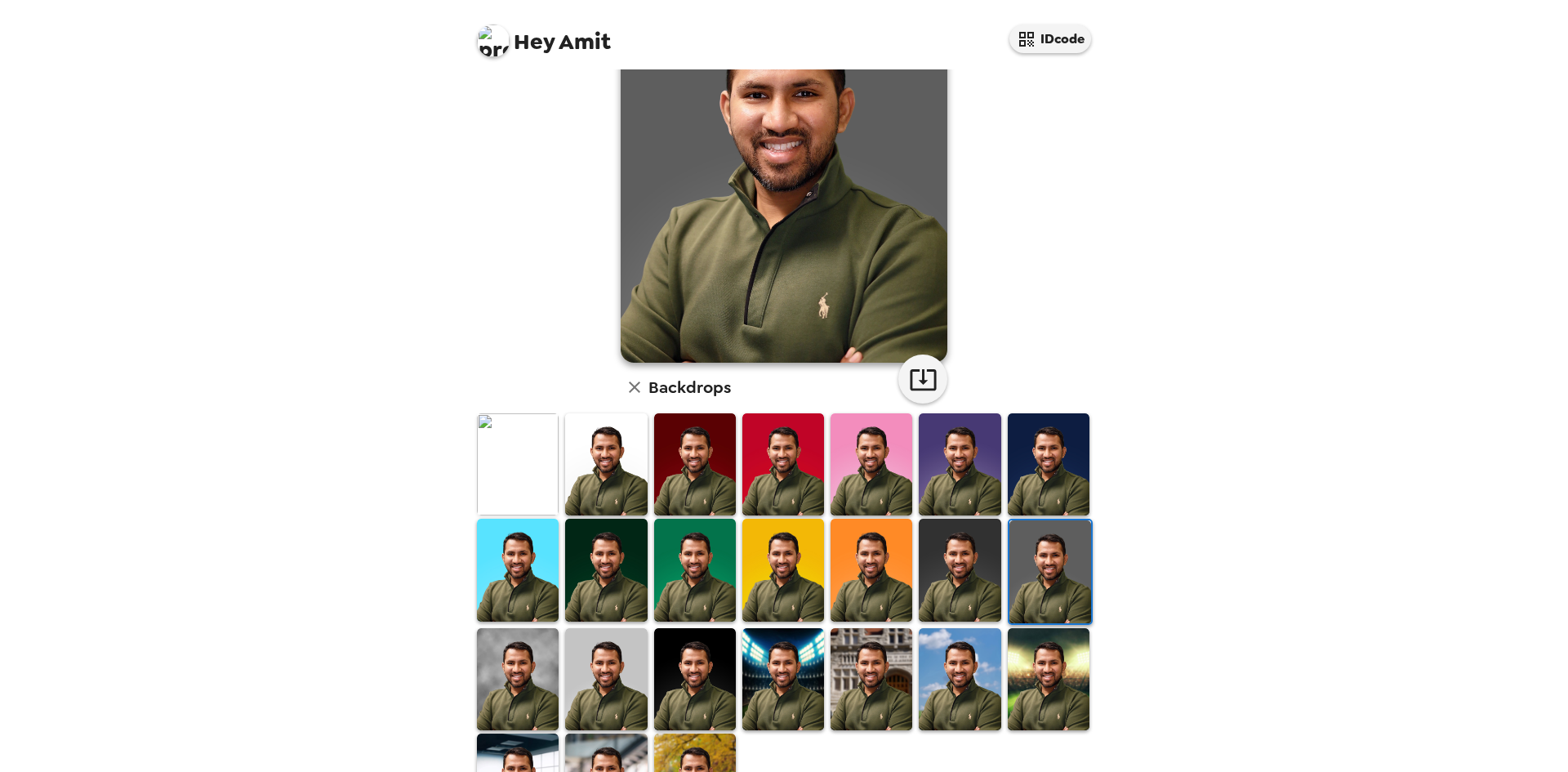
click at [962, 553] on img at bounding box center [960, 569] width 81 height 102
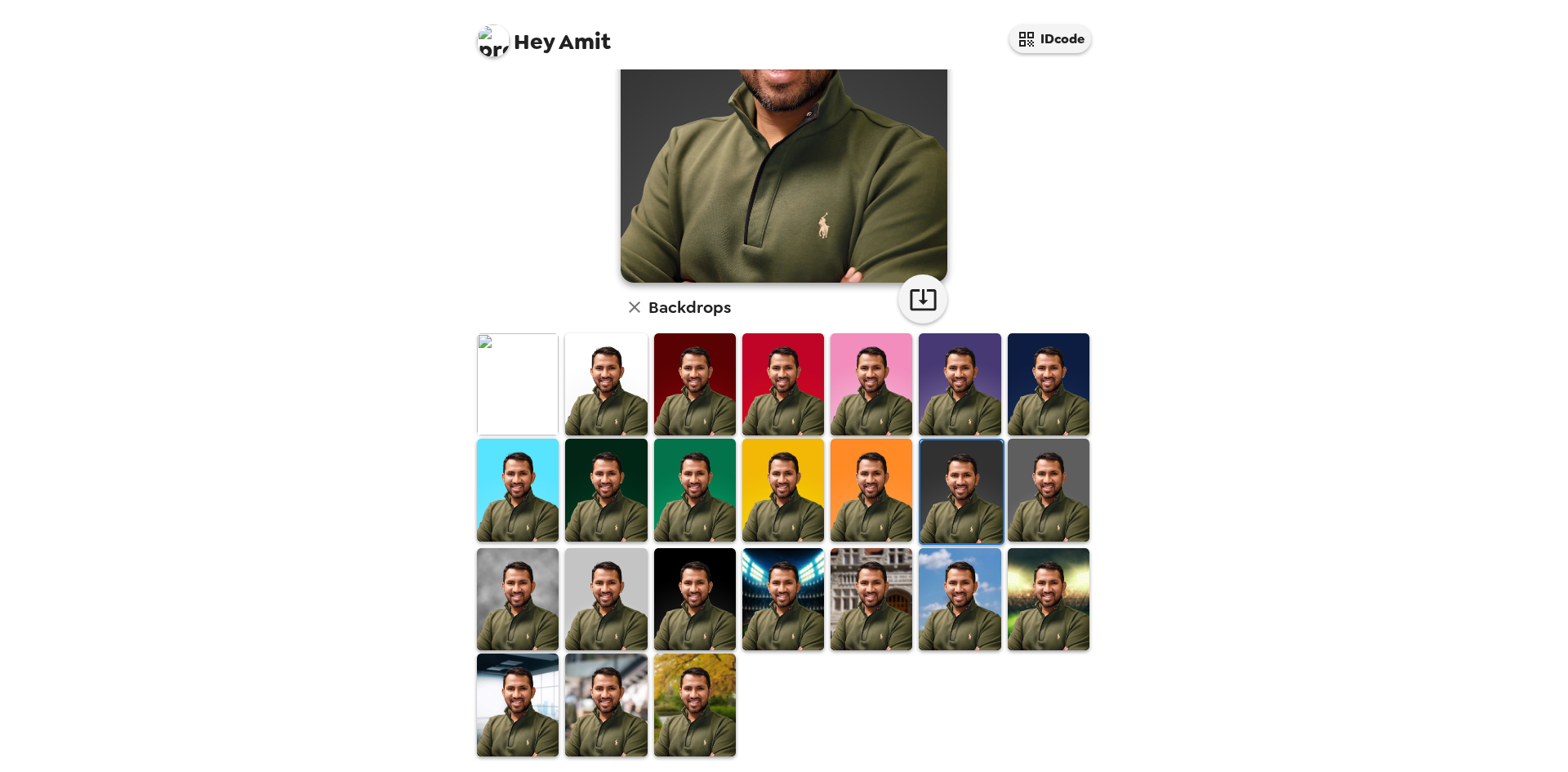
click at [952, 602] on img at bounding box center [960, 598] width 81 height 102
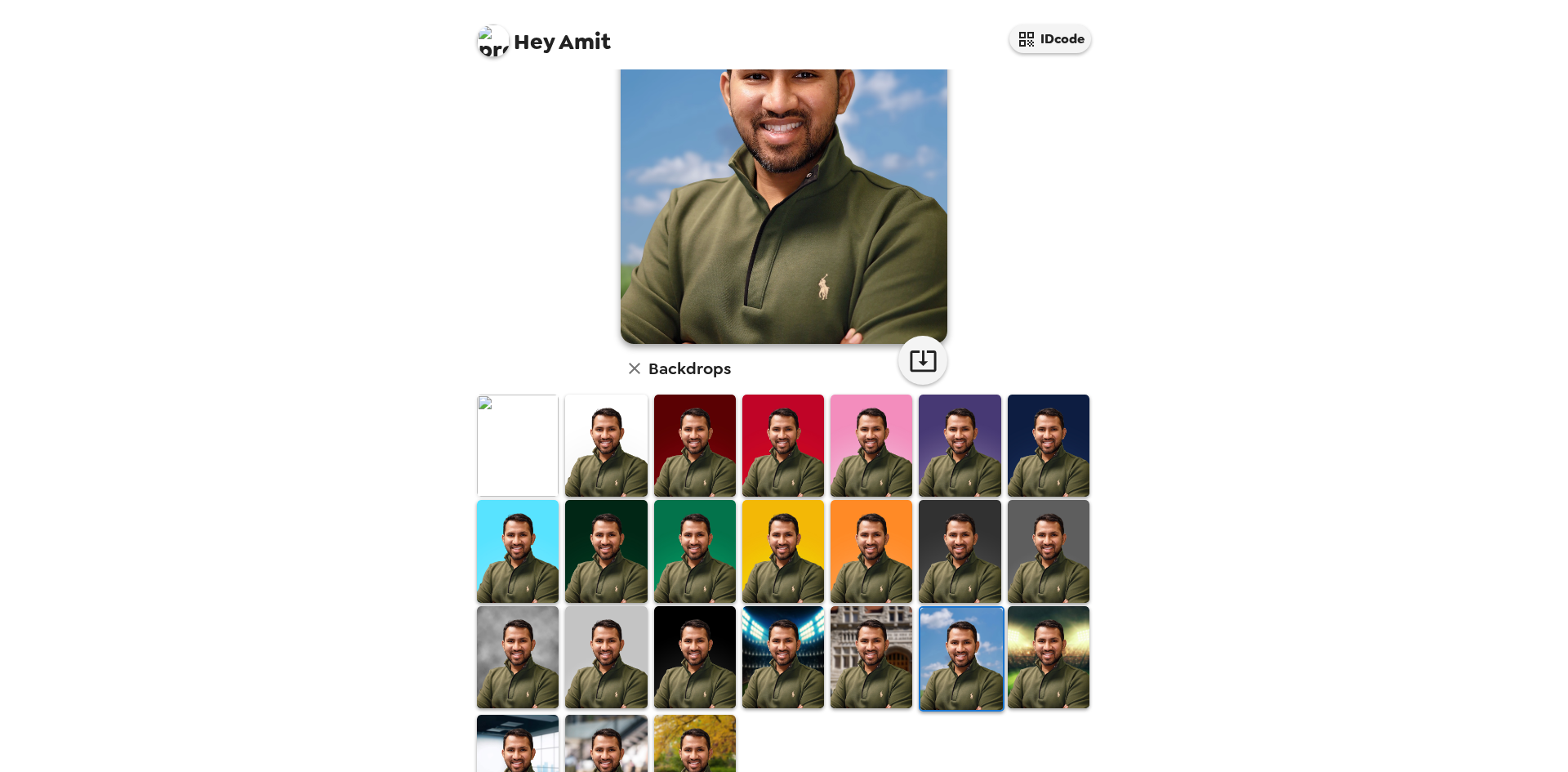
scroll to position [54, 0]
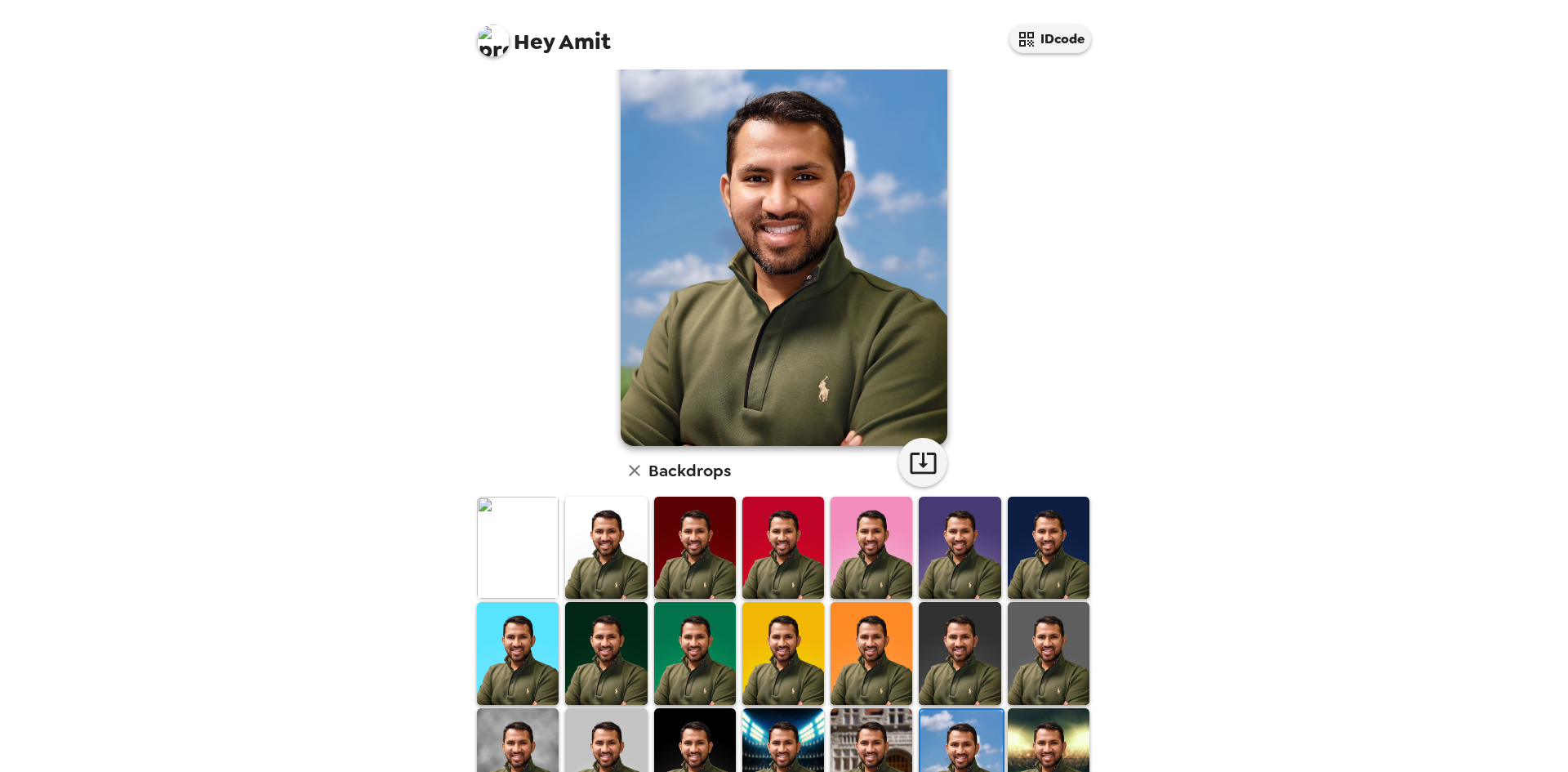
click at [1032, 715] on img at bounding box center [1048, 758] width 81 height 102
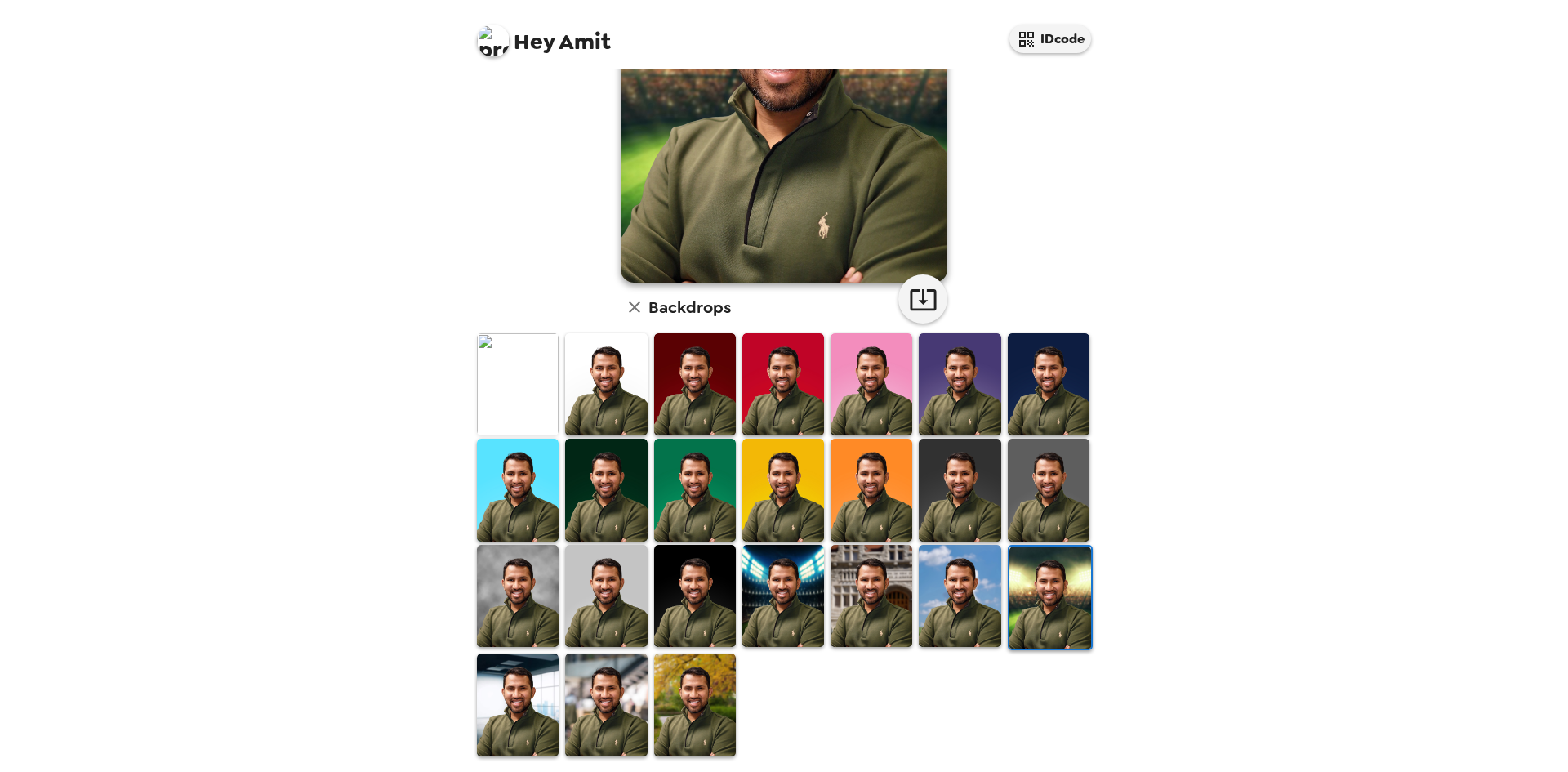
scroll to position [219, 0]
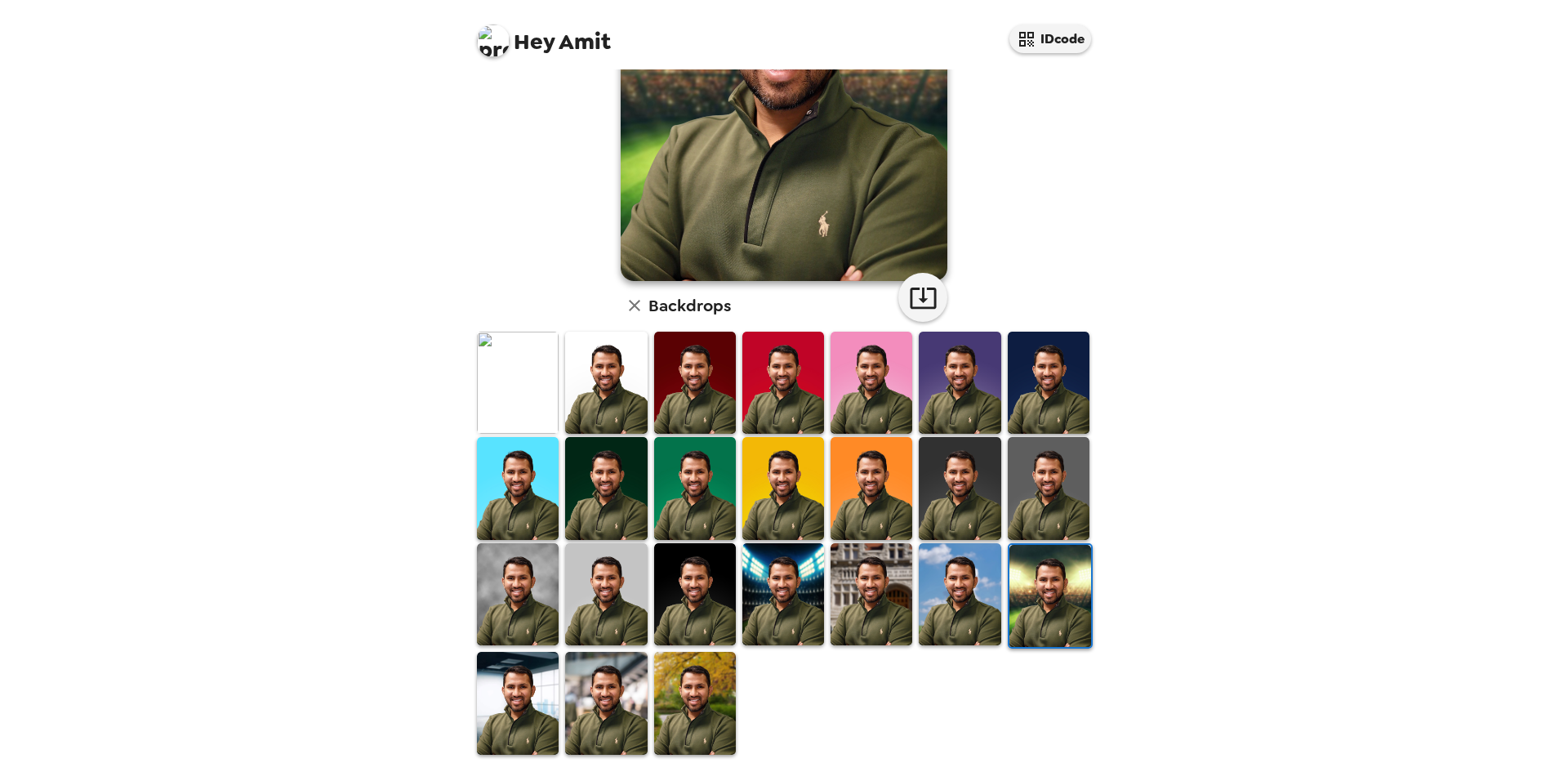
click at [689, 681] on img at bounding box center [695, 702] width 81 height 102
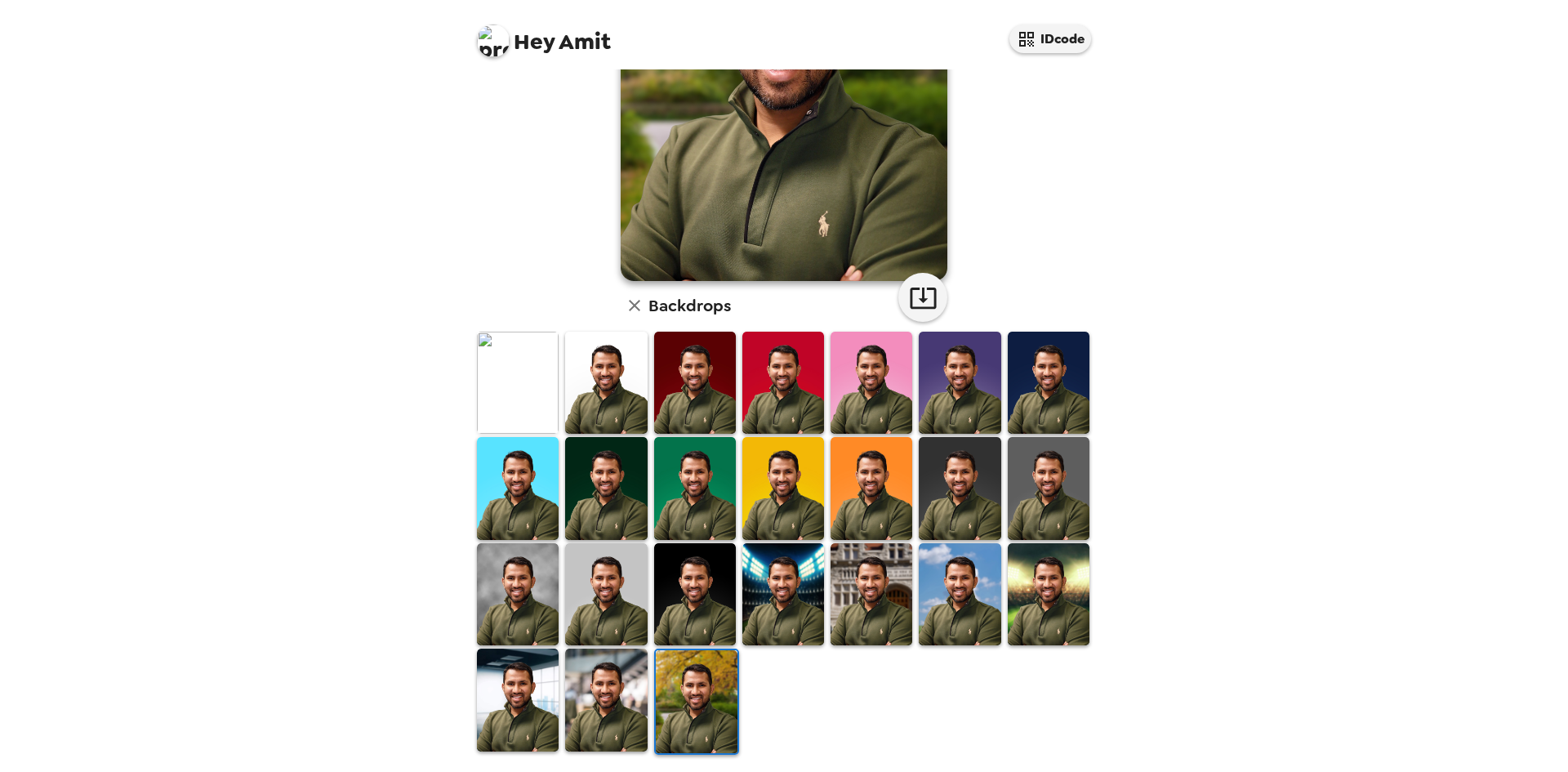
scroll to position [0, 0]
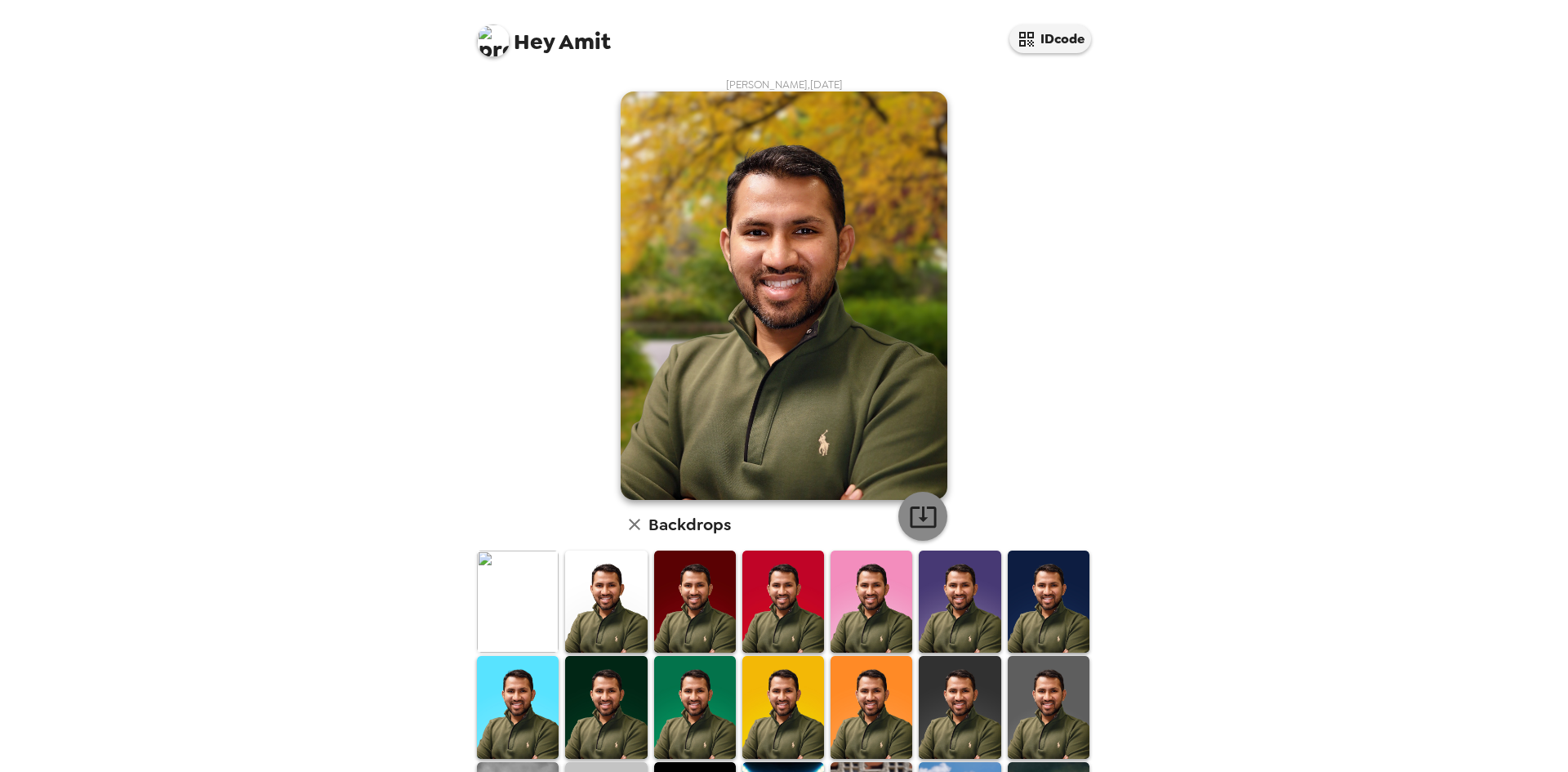
click at [909, 515] on icon "button" at bounding box center [923, 517] width 29 height 29
click at [486, 47] on img at bounding box center [493, 41] width 33 height 33
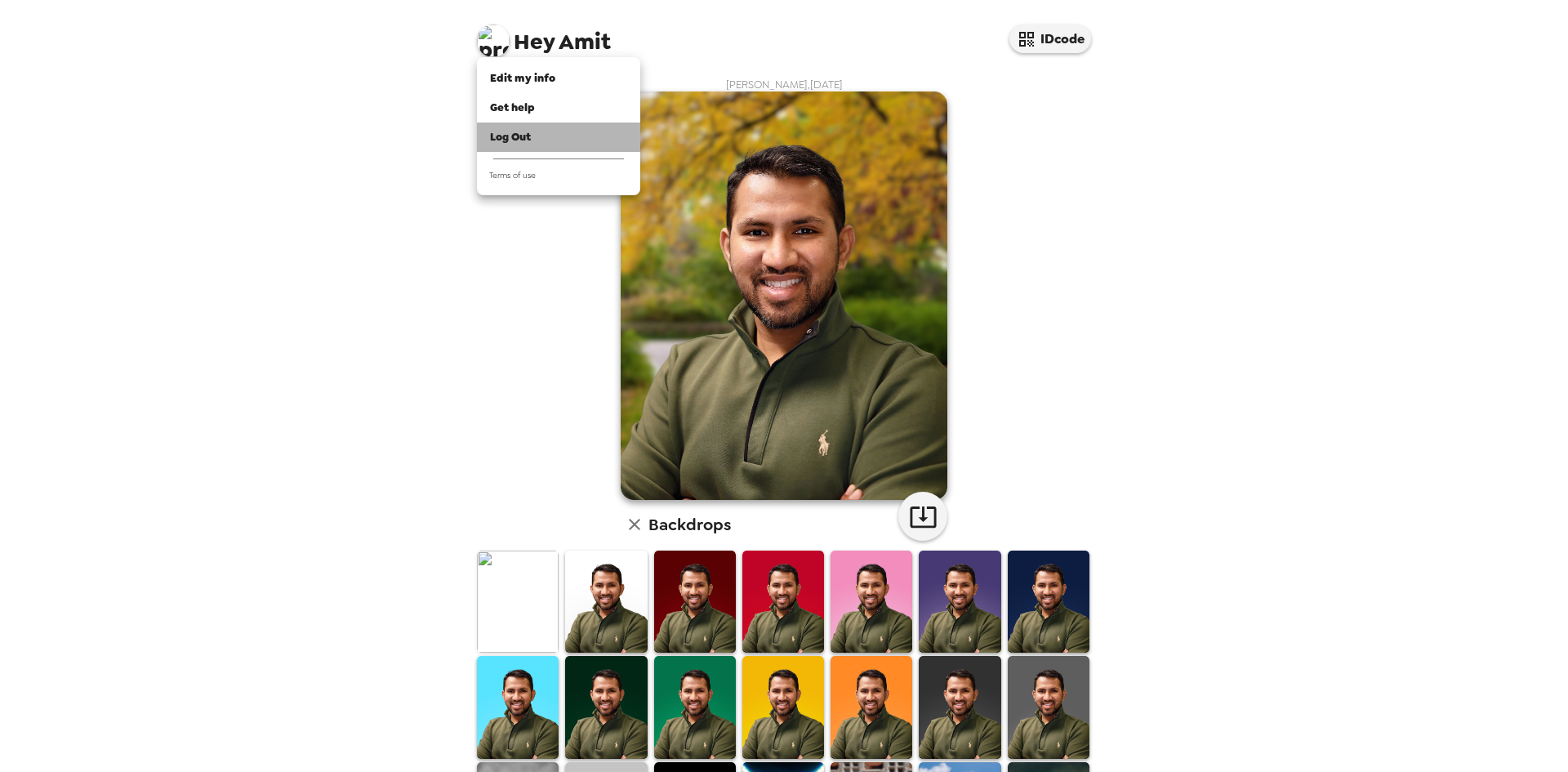
click at [505, 134] on span "Log Out" at bounding box center [510, 136] width 41 height 14
